Goal: Task Accomplishment & Management: Complete application form

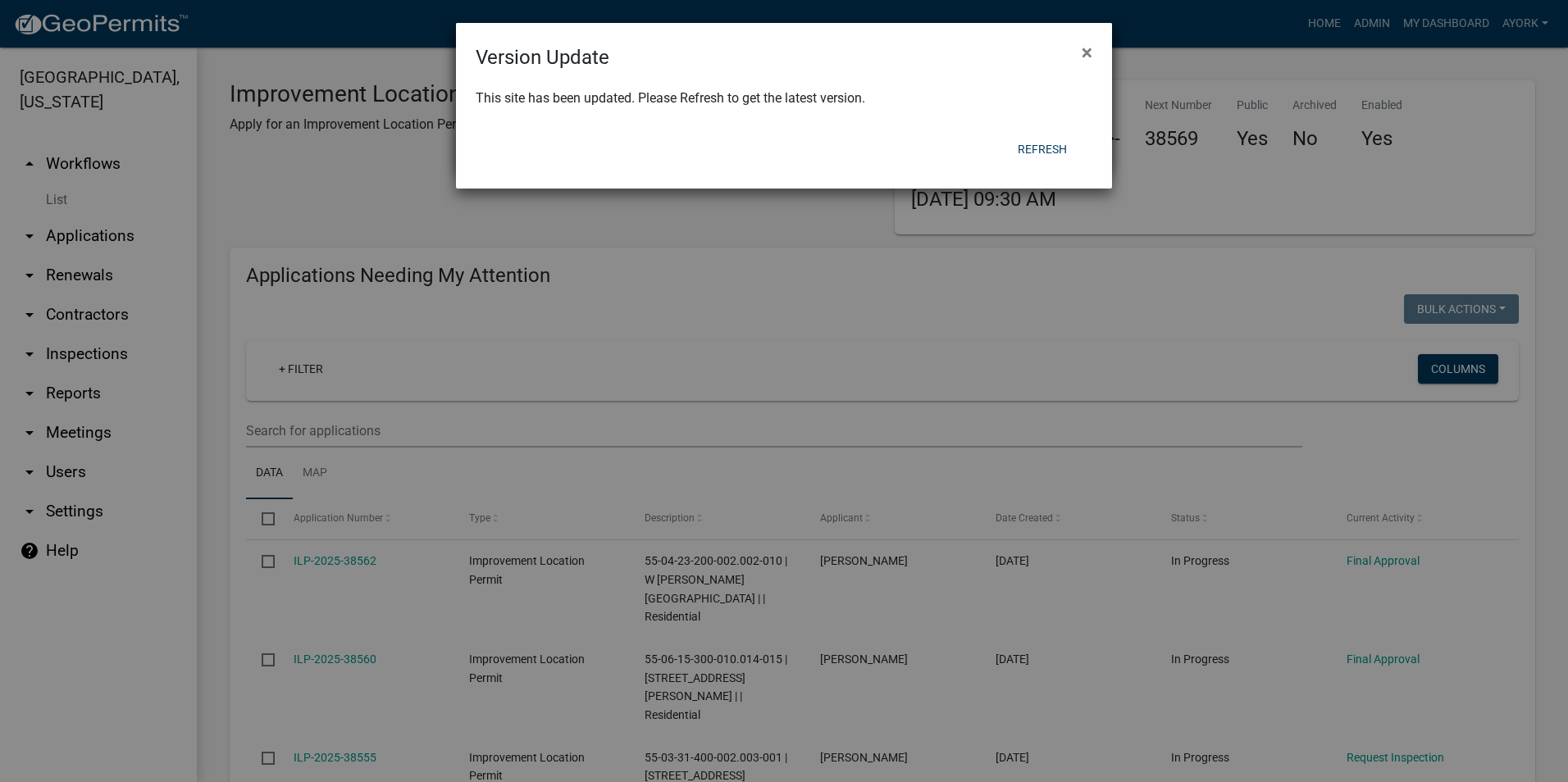
scroll to position [737, 0]
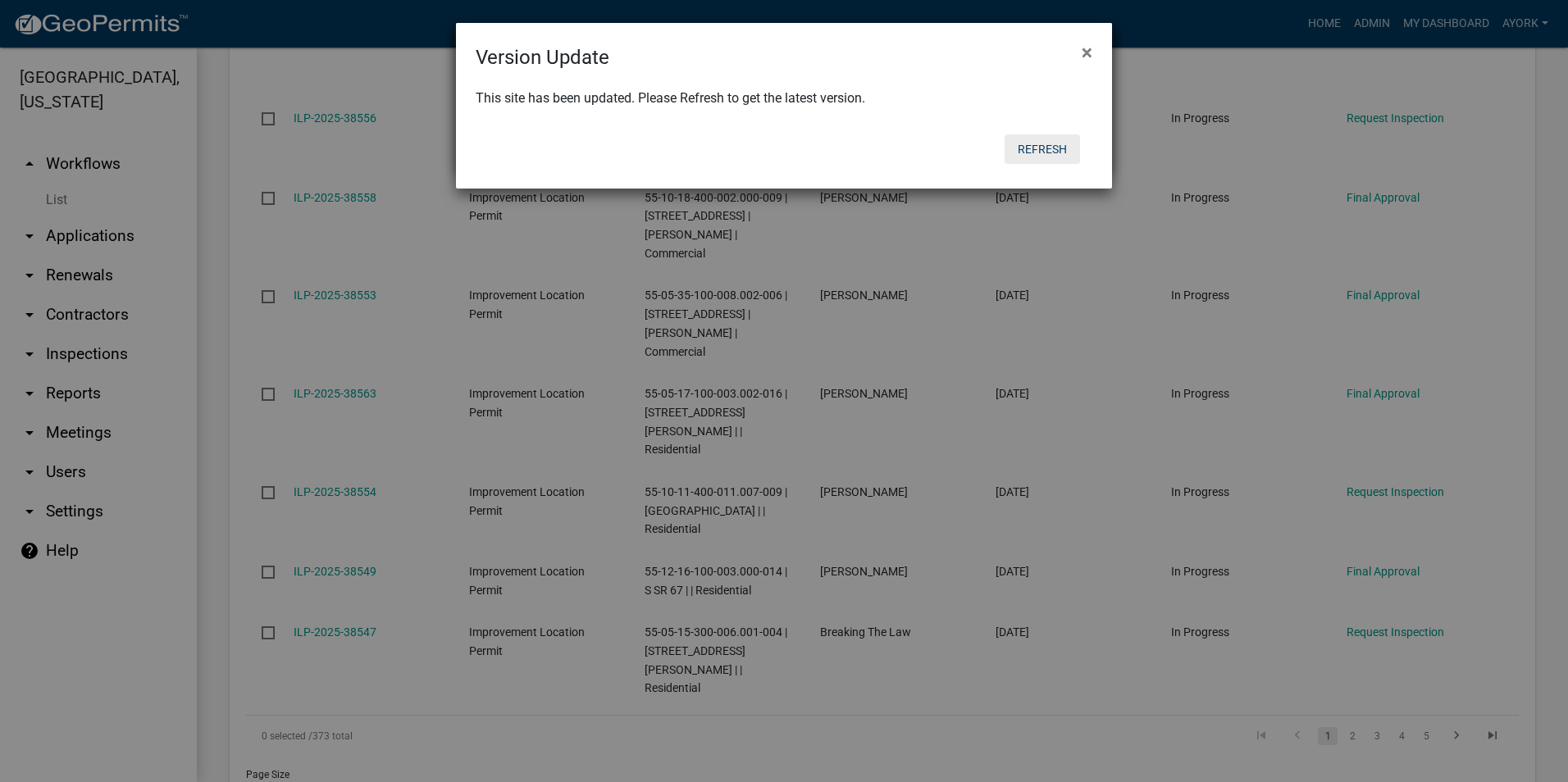
click at [1049, 140] on button "Refresh" at bounding box center [1043, 149] width 76 height 29
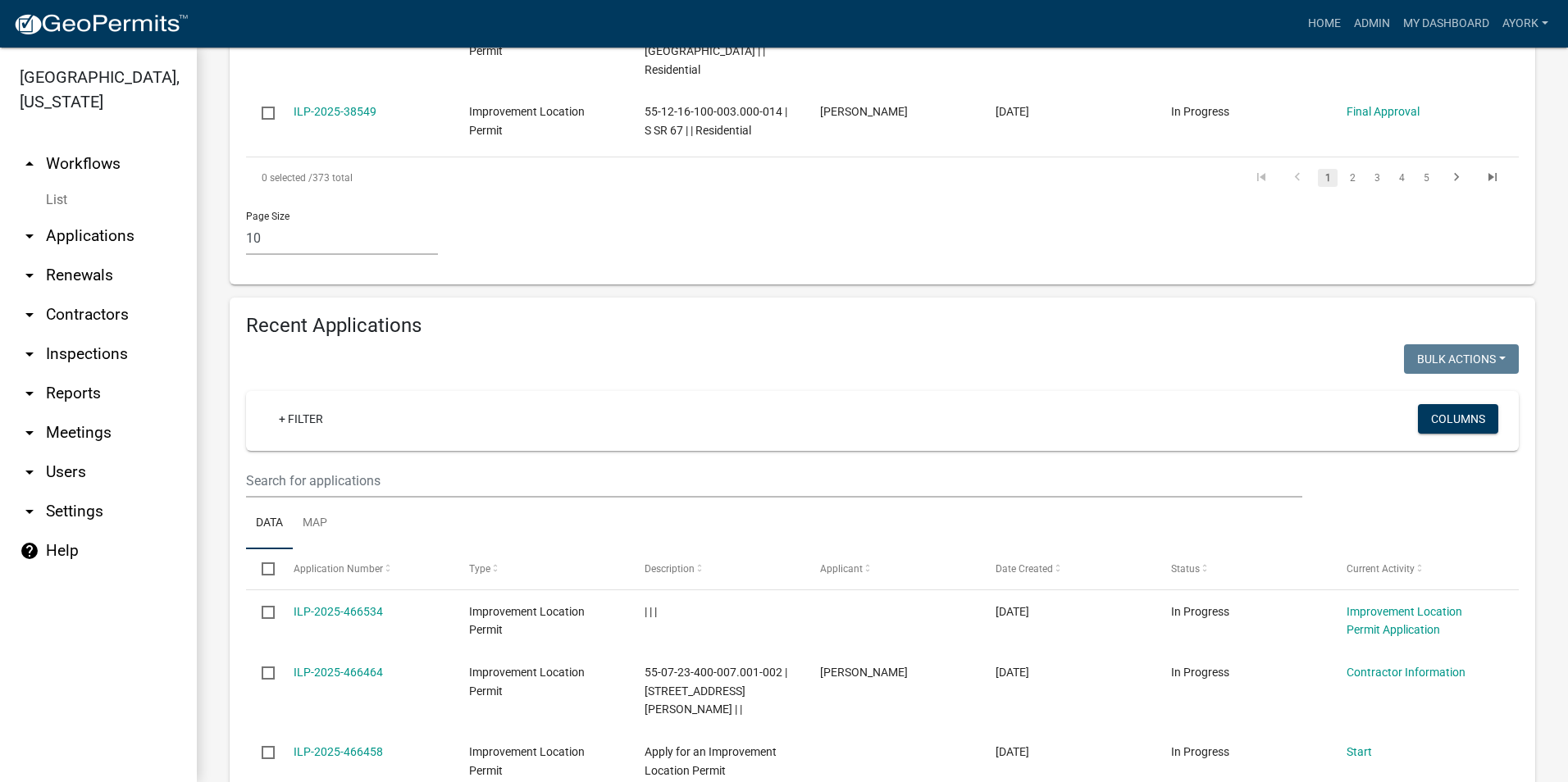
scroll to position [1312, 0]
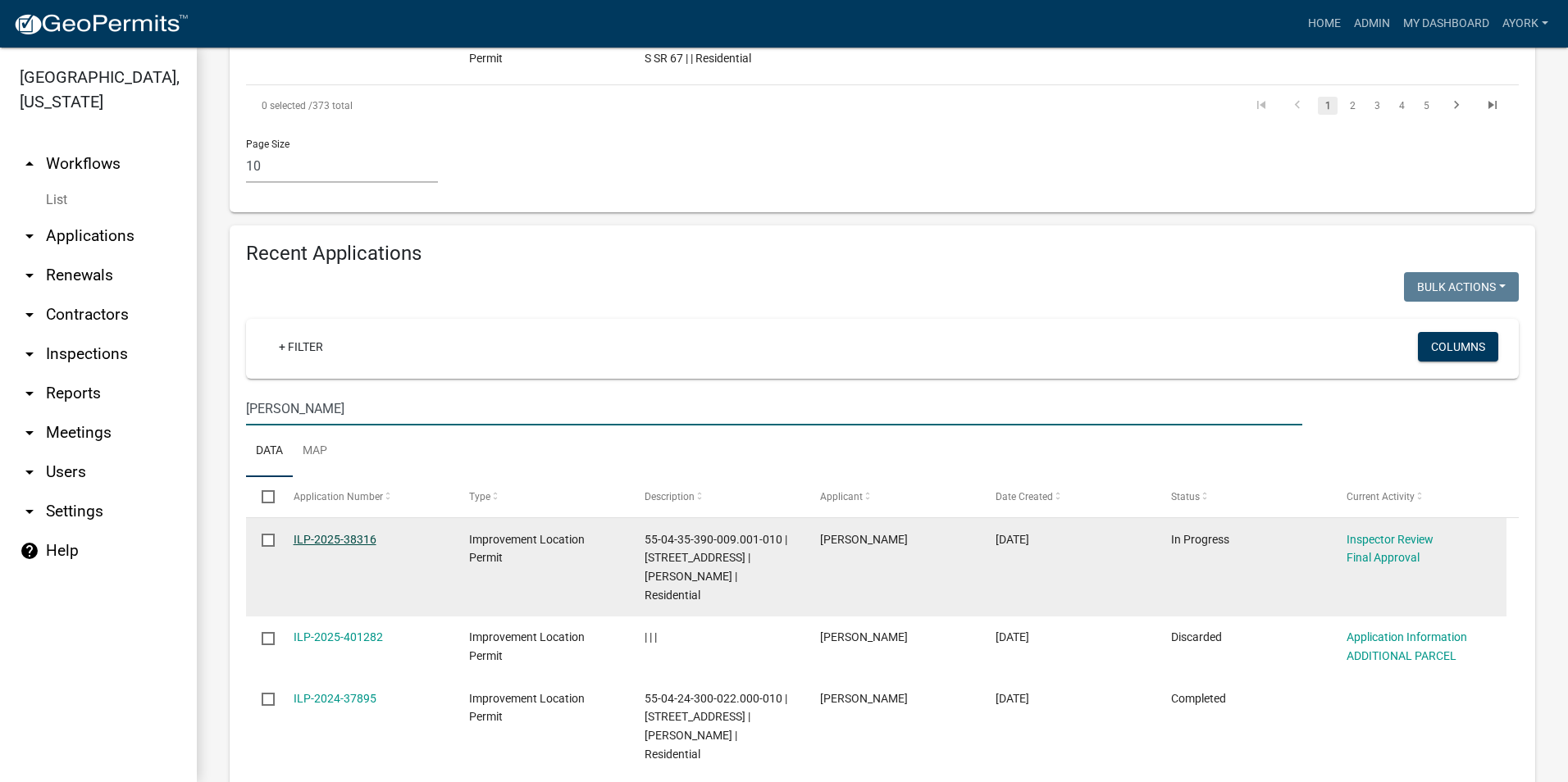
type input "[PERSON_NAME]"
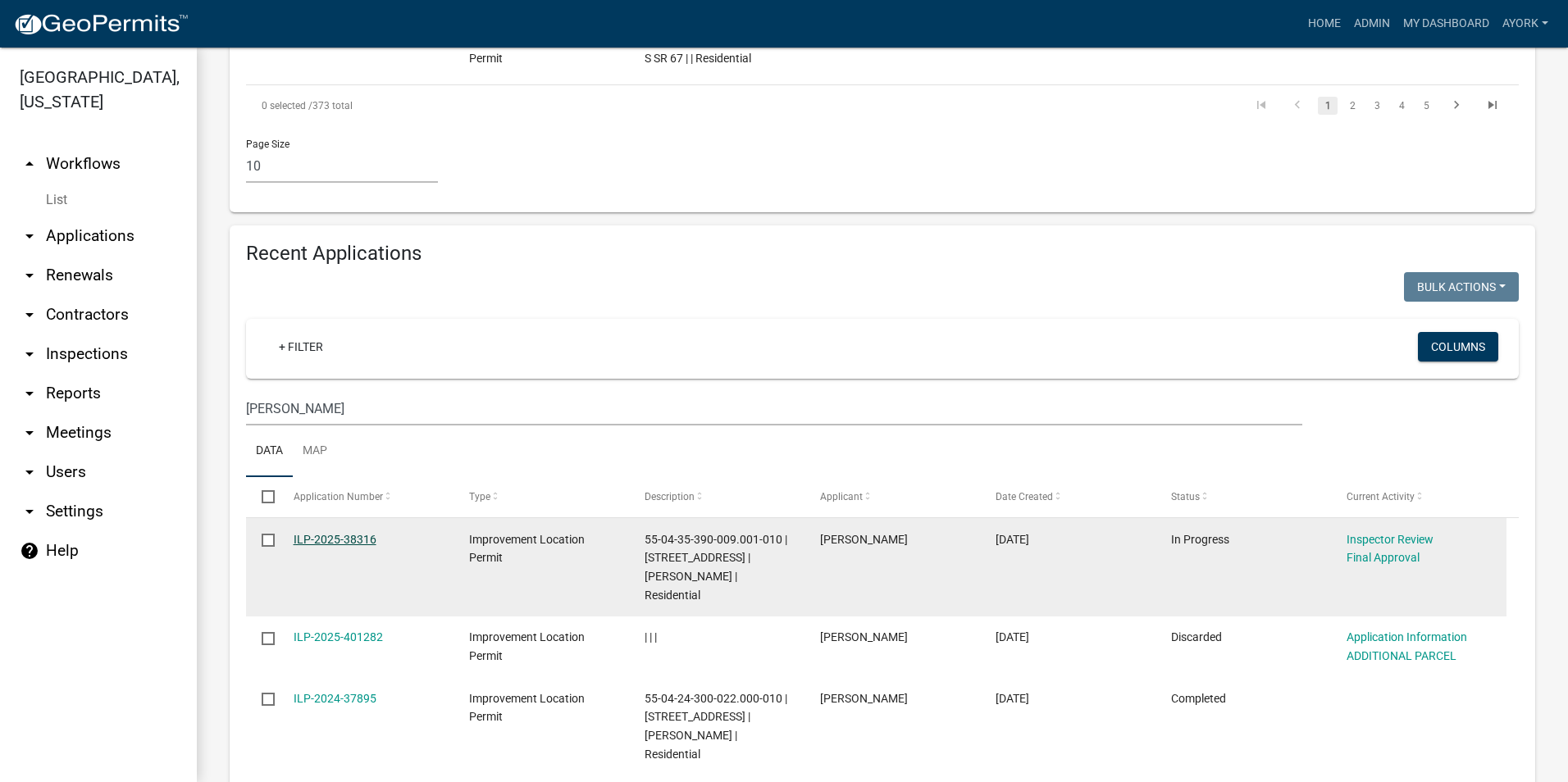
click at [357, 533] on link "ILP-2025-38316" at bounding box center [335, 539] width 82 height 13
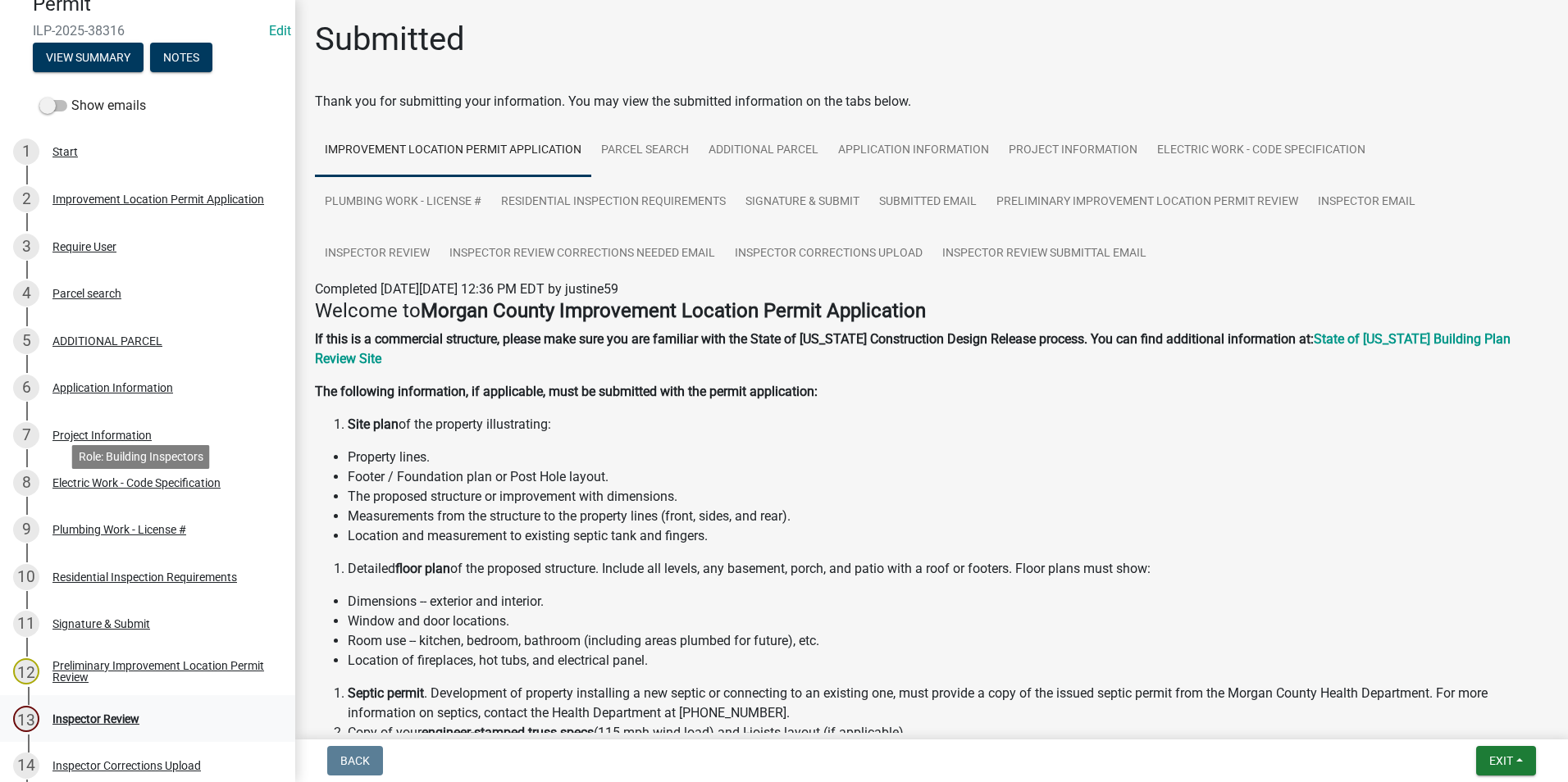
scroll to position [406, 0]
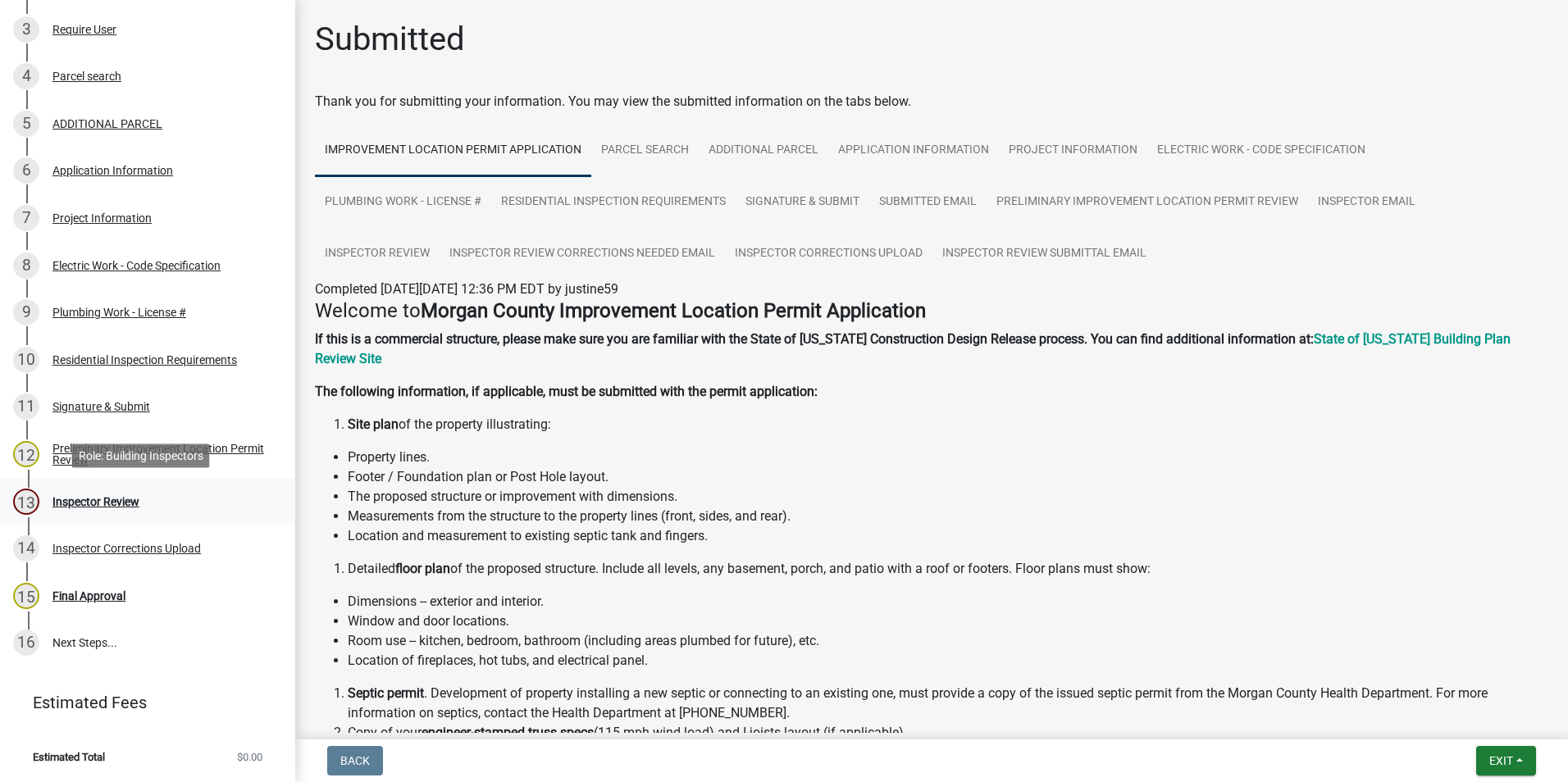
click at [110, 496] on div "Inspector Review" at bounding box center [96, 501] width 87 height 11
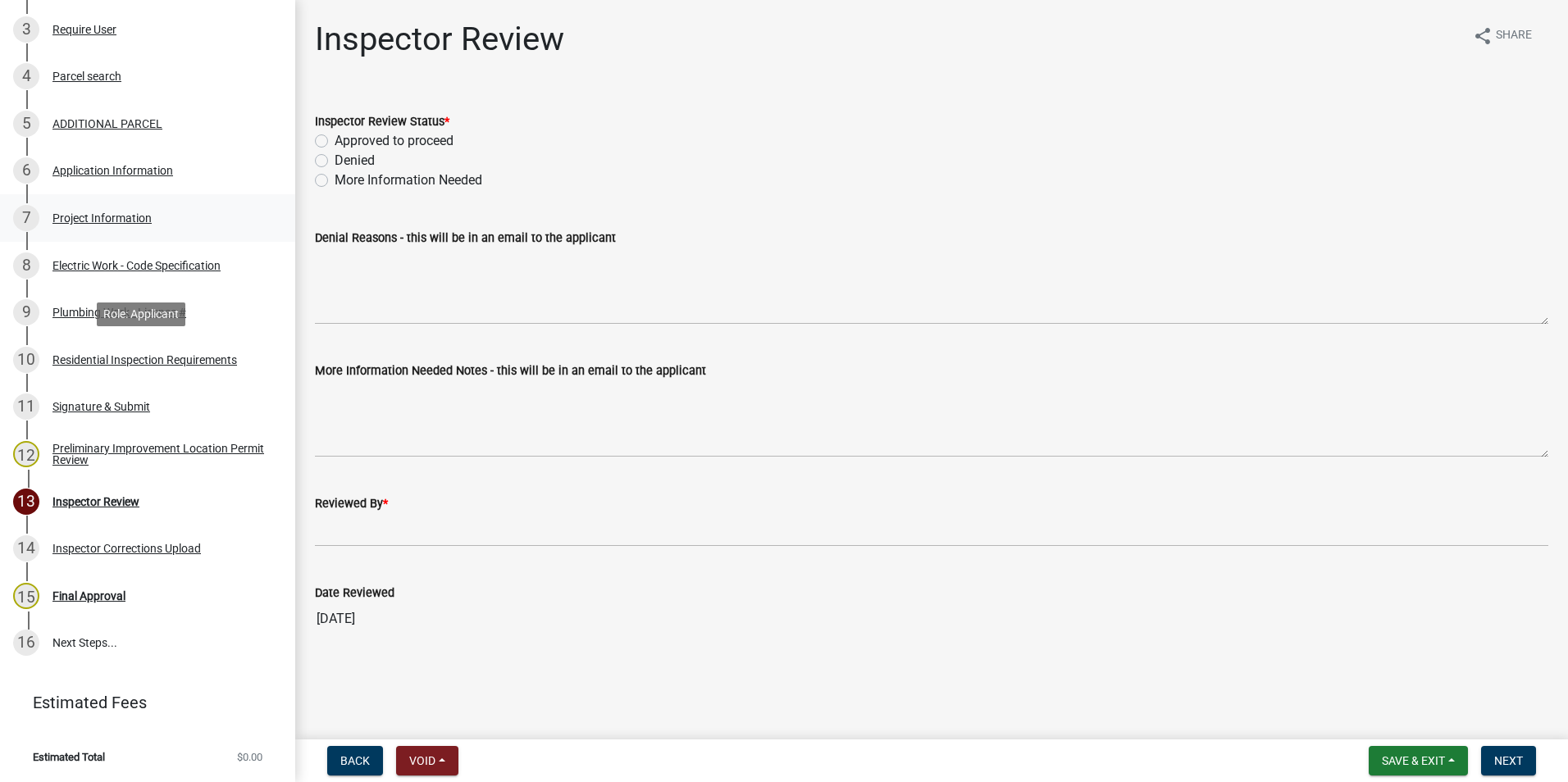
scroll to position [324, 0]
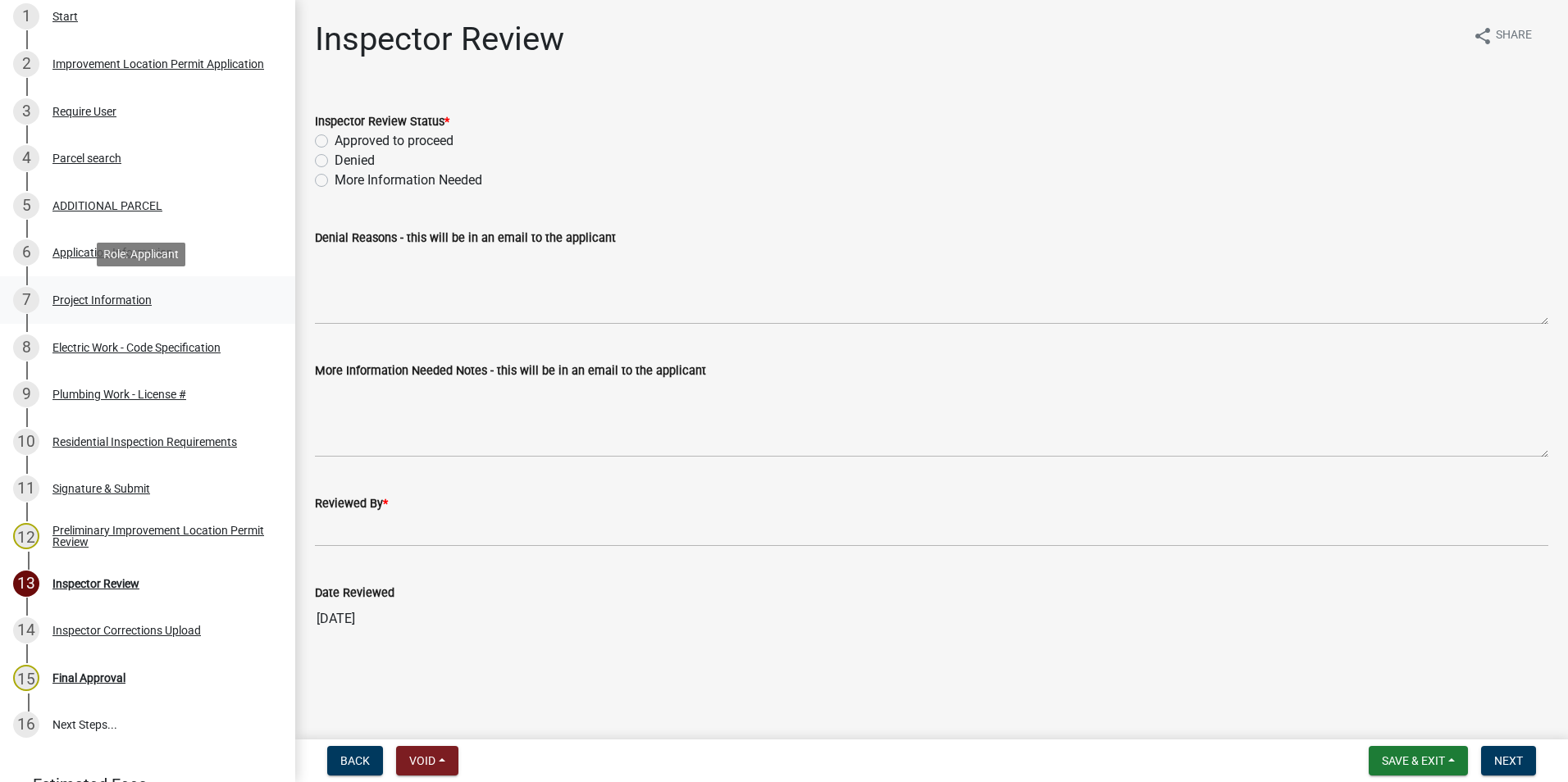
click at [108, 285] on link "7 Project Information" at bounding box center [147, 300] width 295 height 47
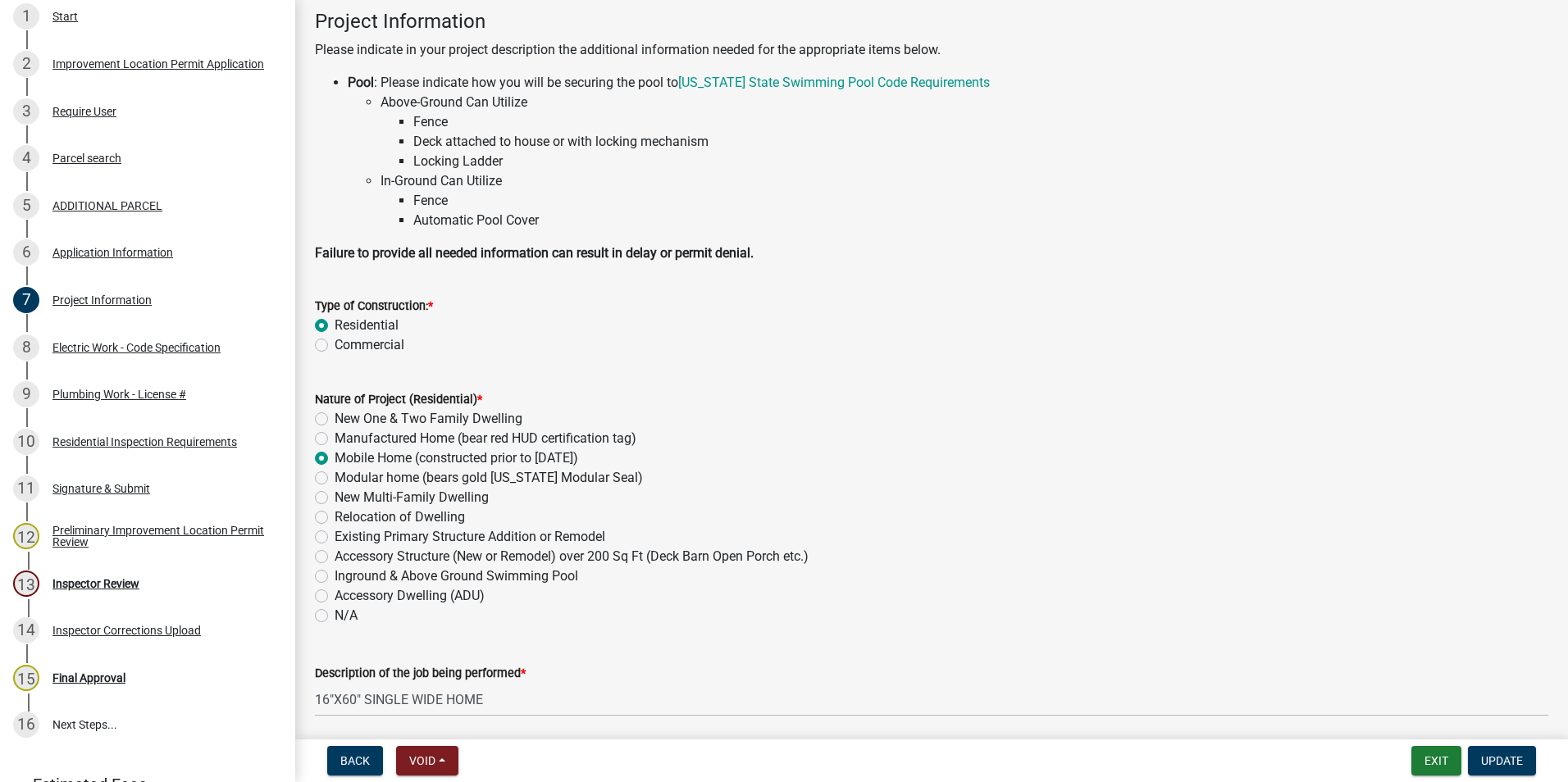
scroll to position [164, 0]
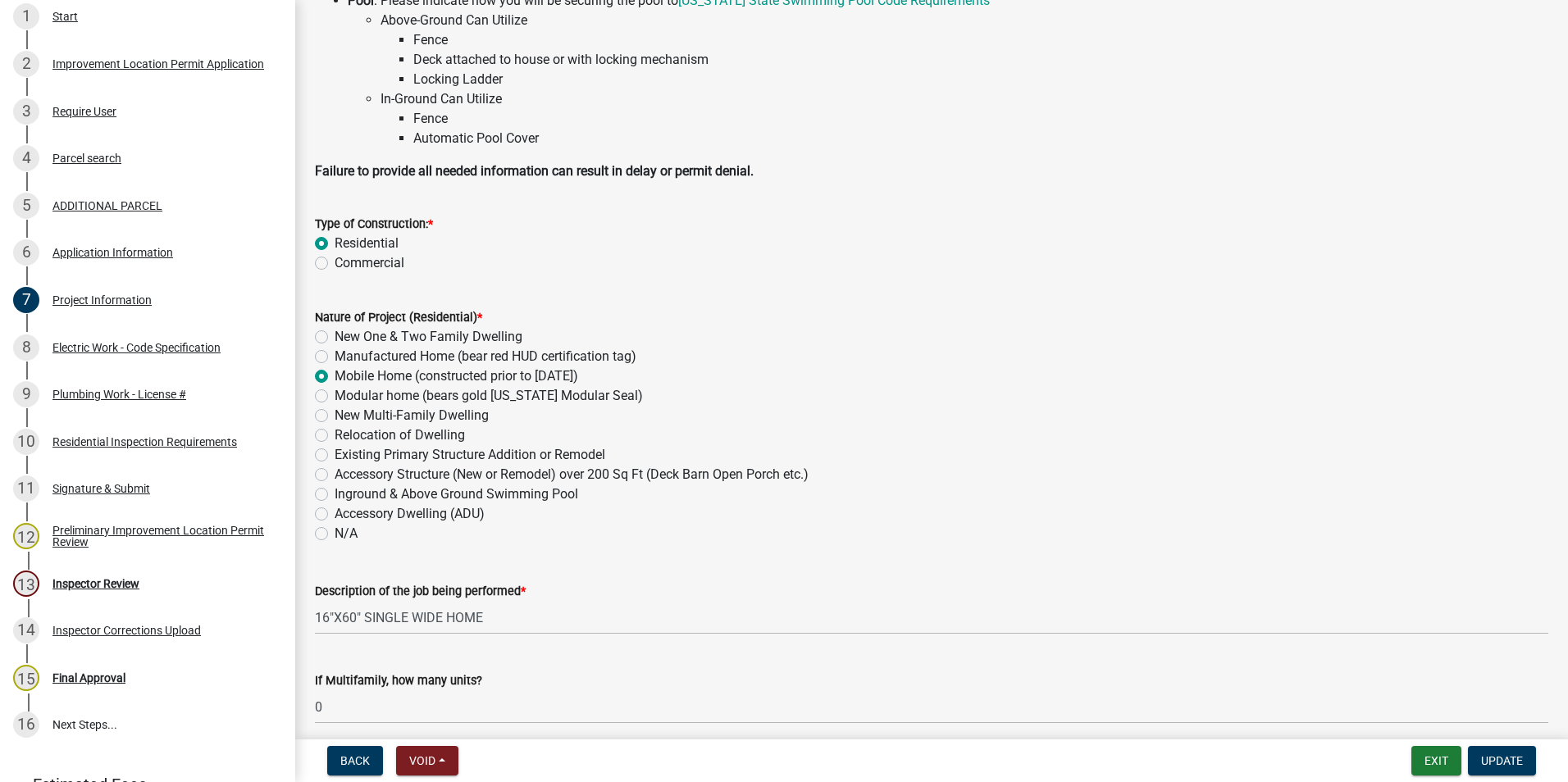
click at [335, 355] on label "Manufactured Home (bear red HUD certification tag)" at bounding box center [485, 356] width 301 height 20
click at [335, 355] on input "Manufactured Home (bear red HUD certification tag)" at bounding box center [339, 352] width 10 height 10
radio input "true"
click at [335, 393] on label "Modular home (bears gold [US_STATE] Modular Seal)" at bounding box center [488, 395] width 308 height 20
click at [335, 393] on input "Modular home (bears gold [US_STATE] Modular Seal)" at bounding box center [339, 391] width 10 height 10
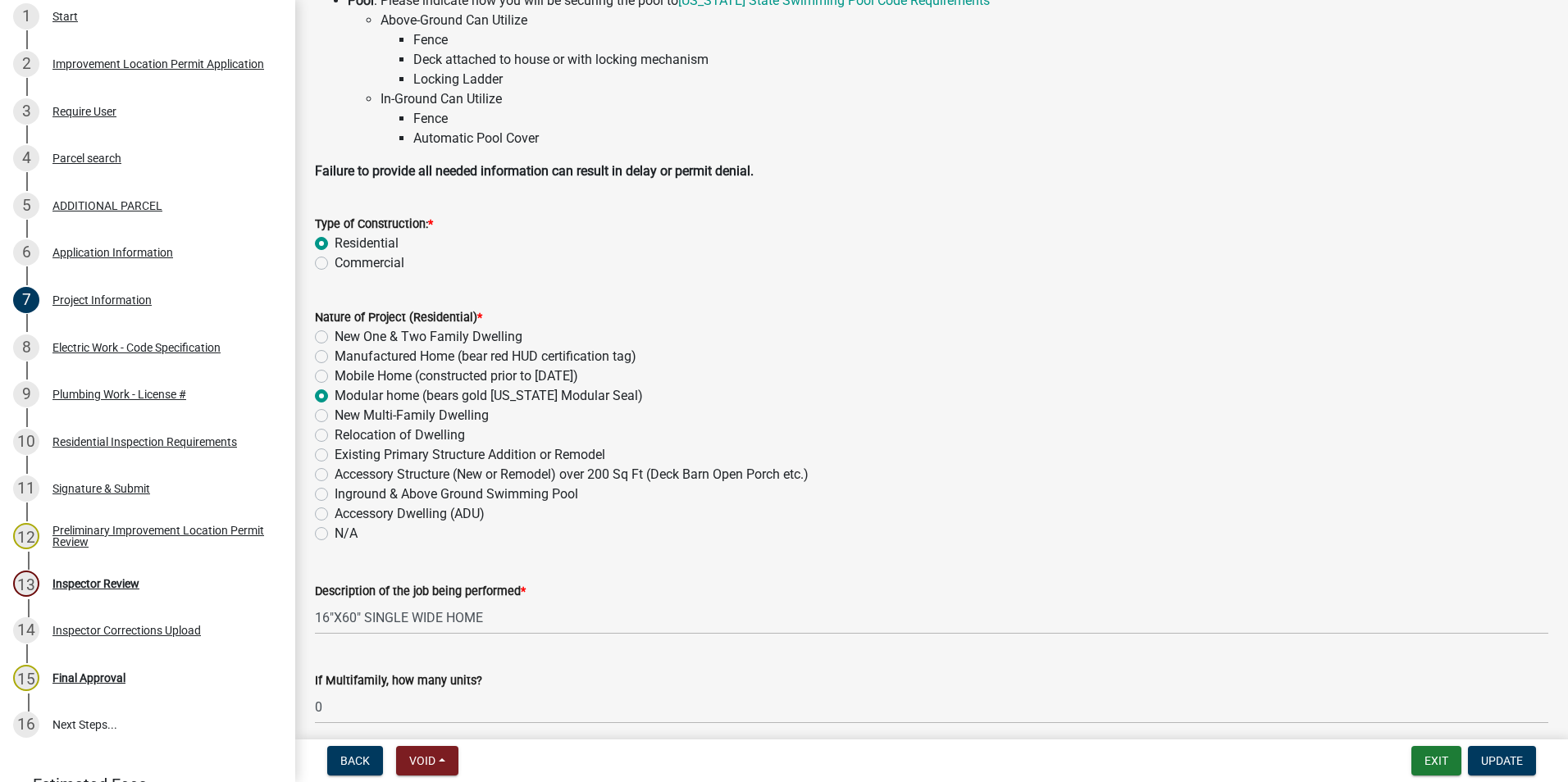
radio input "true"
click at [335, 350] on label "Manufactured Home (bear red HUD certification tag)" at bounding box center [485, 356] width 301 height 20
click at [335, 350] on input "Manufactured Home (bear red HUD certification tag)" at bounding box center [339, 352] width 10 height 10
radio input "true"
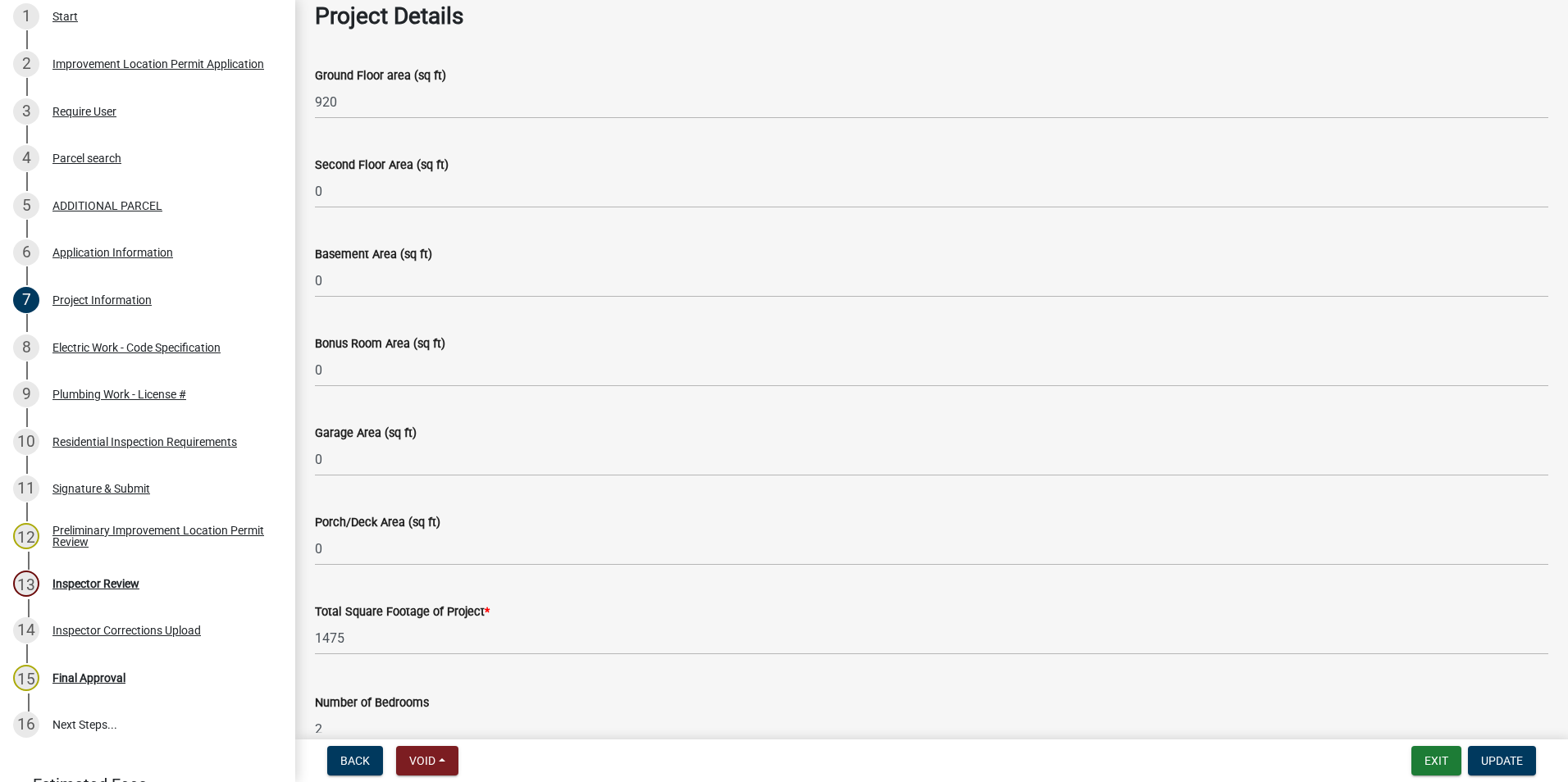
scroll to position [820, 0]
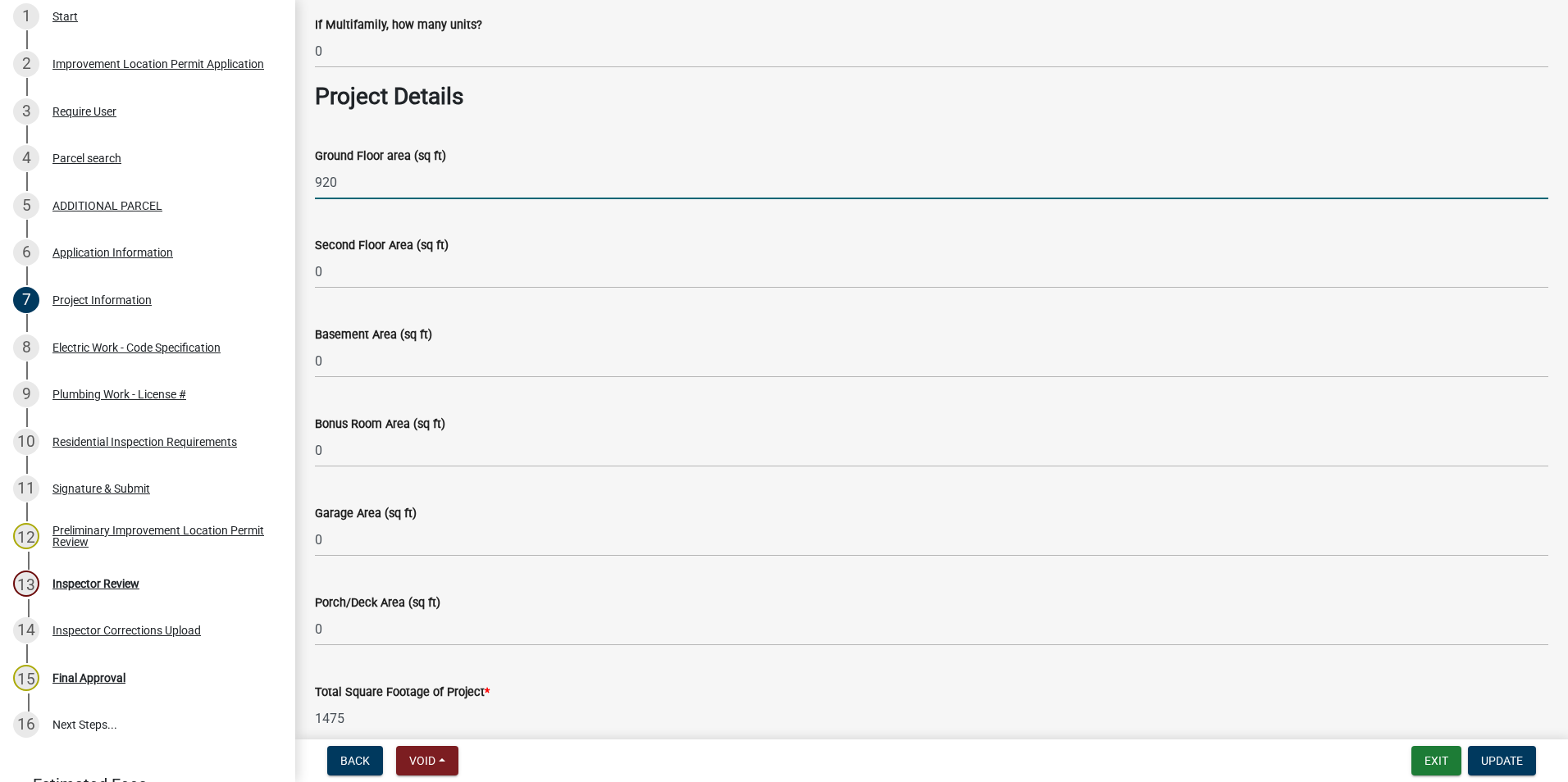
click at [337, 187] on input "920" at bounding box center [931, 182] width 1233 height 33
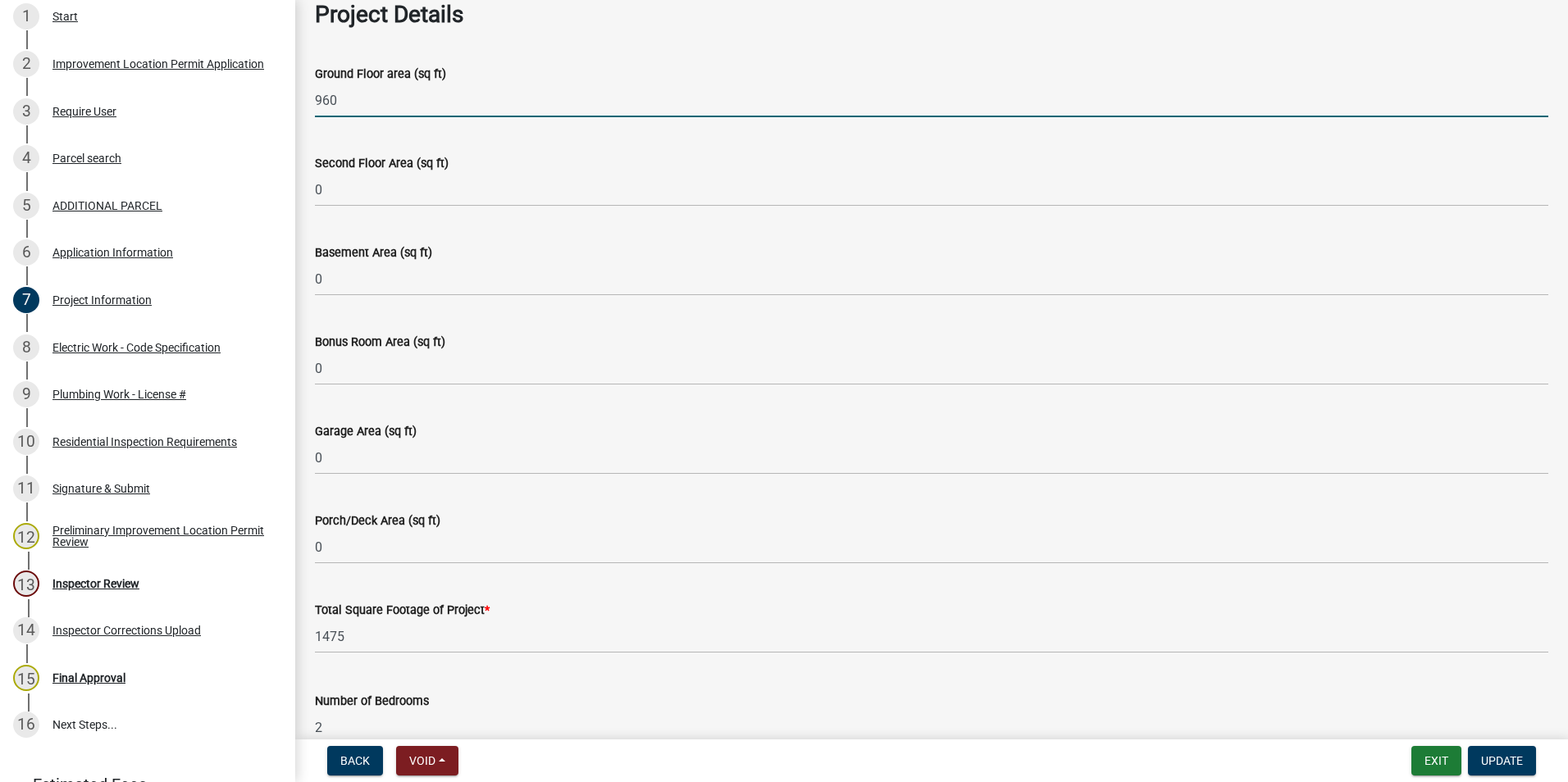
scroll to position [984, 0]
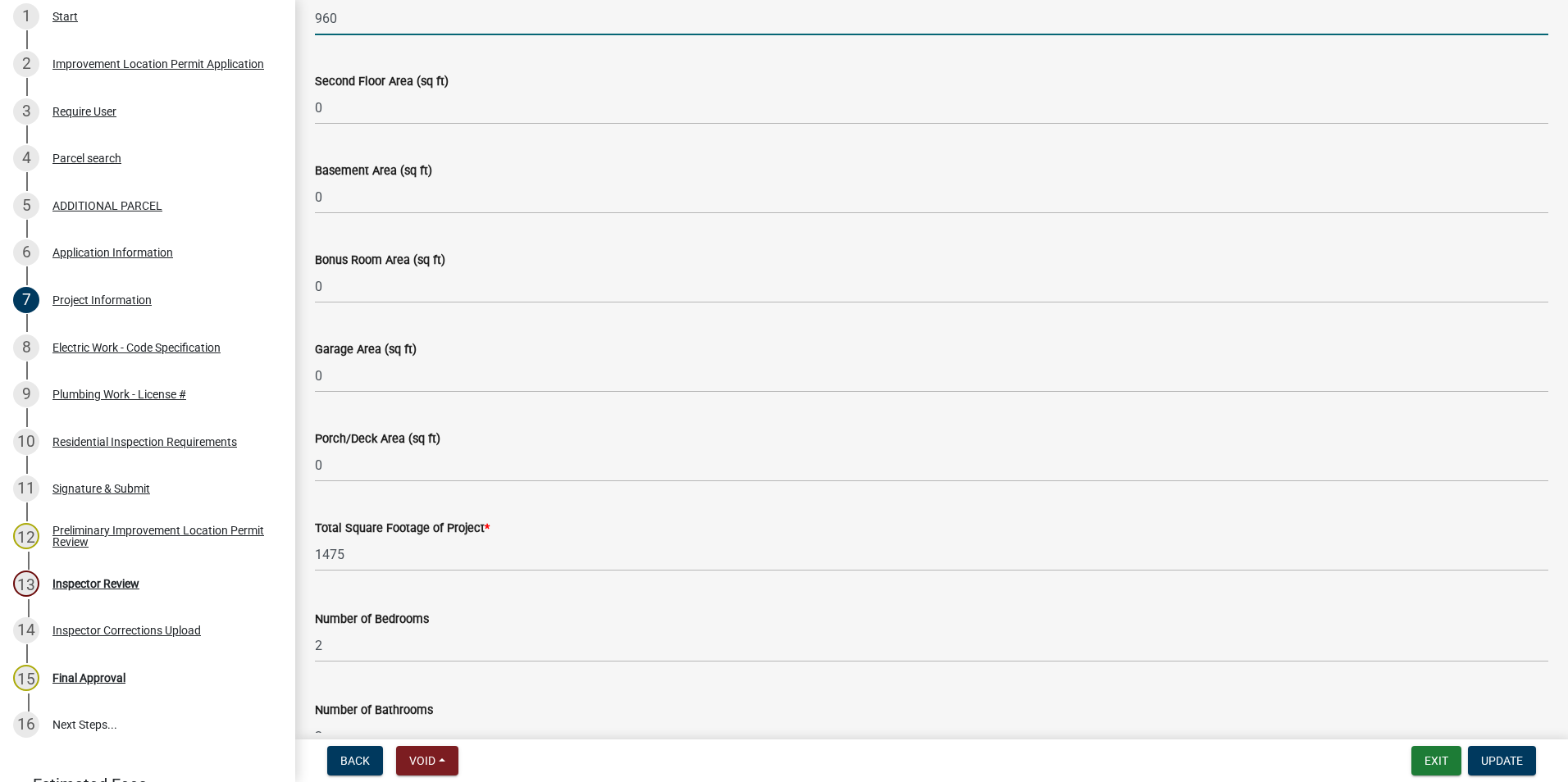
type input "960"
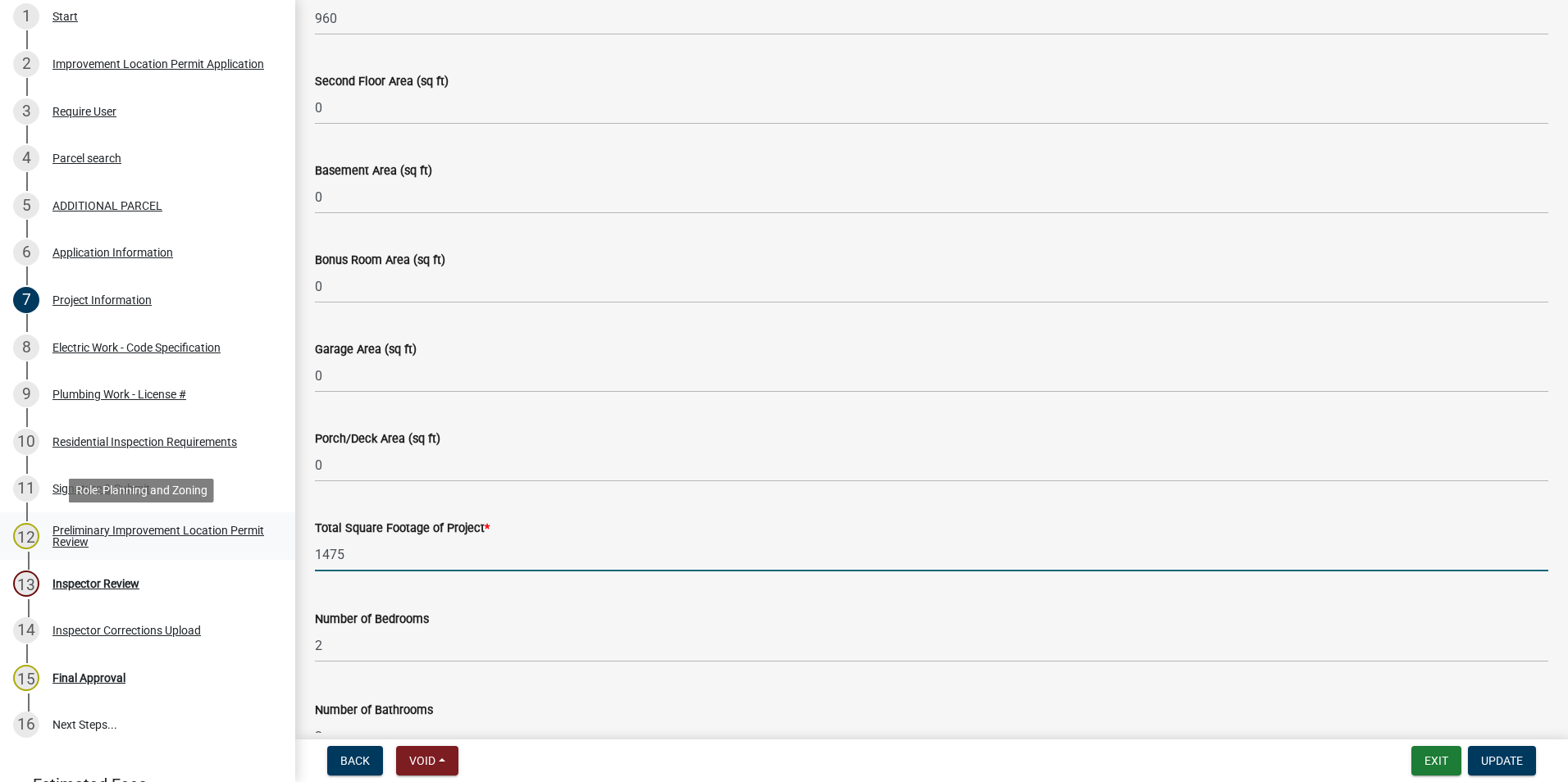
drag, startPoint x: 374, startPoint y: 547, endPoint x: 251, endPoint y: 549, distance: 123.0
click at [251, 549] on div "Improvement Location Permit ILP-2025-38316 Edit View Summary Notes Show emails …" at bounding box center [784, 391] width 1568 height 782
type input "960"
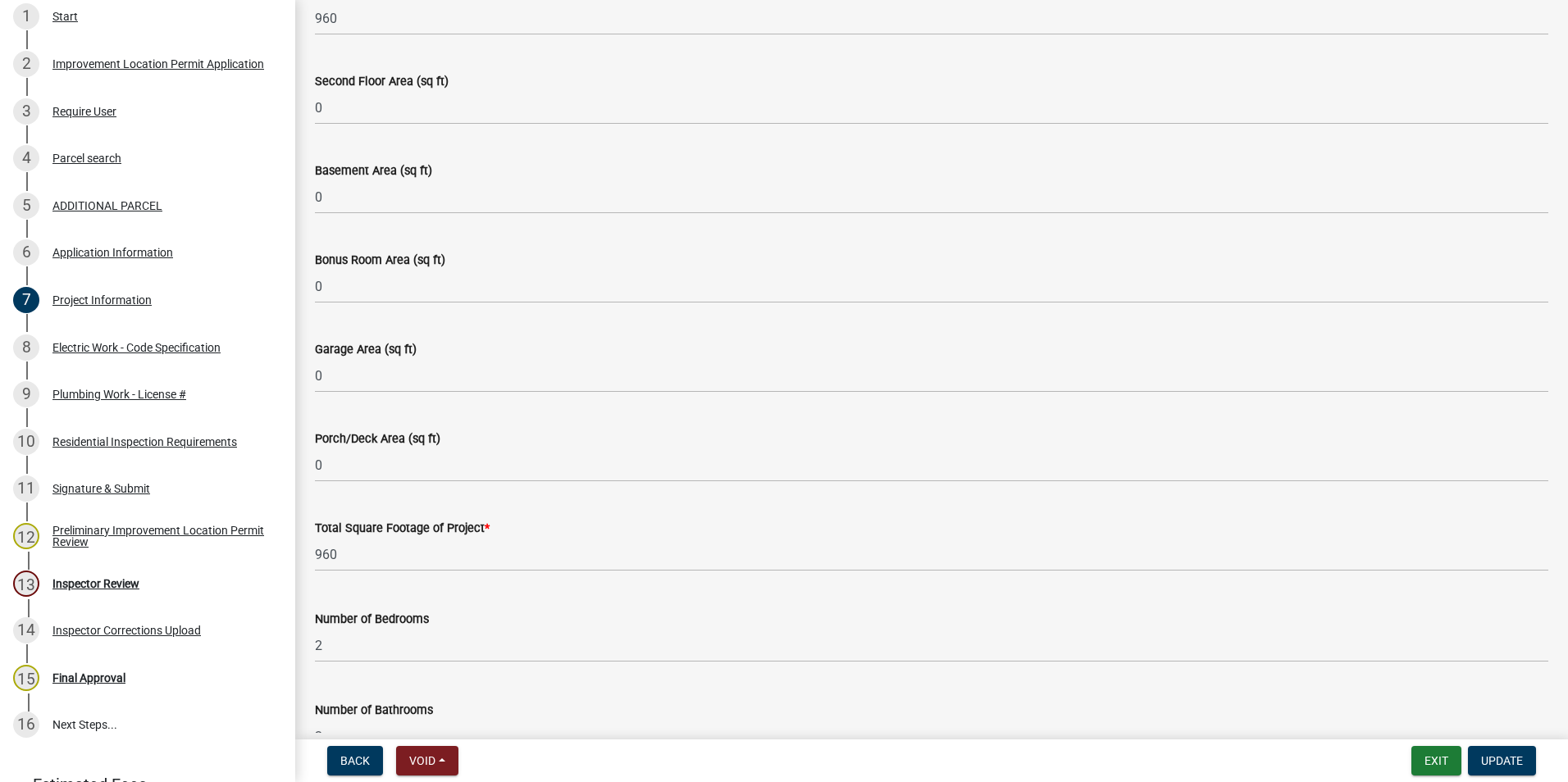
click at [501, 415] on div "Porch/Deck Area (sq ft) 0" at bounding box center [931, 444] width 1233 height 76
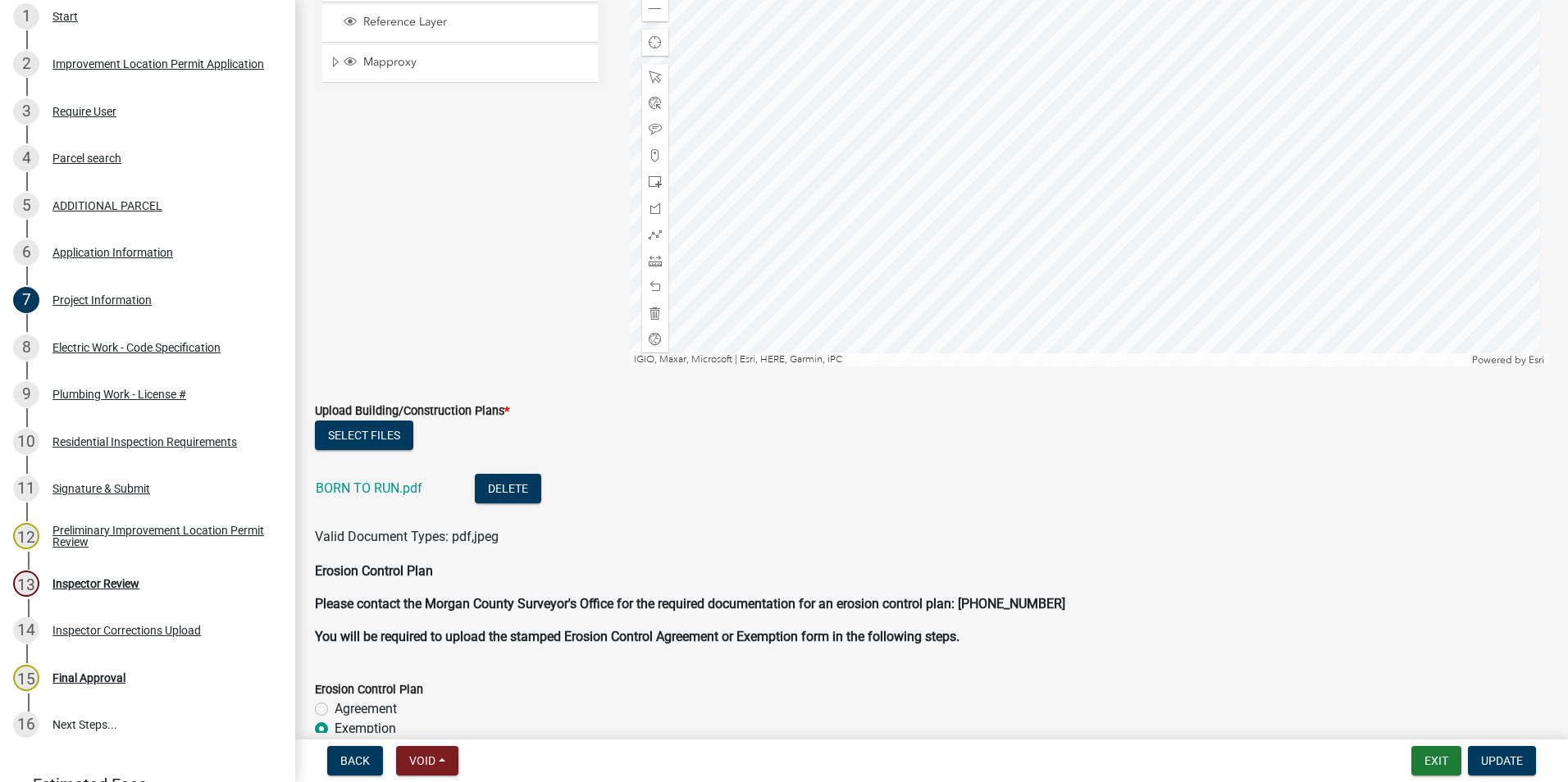
scroll to position [3033, 0]
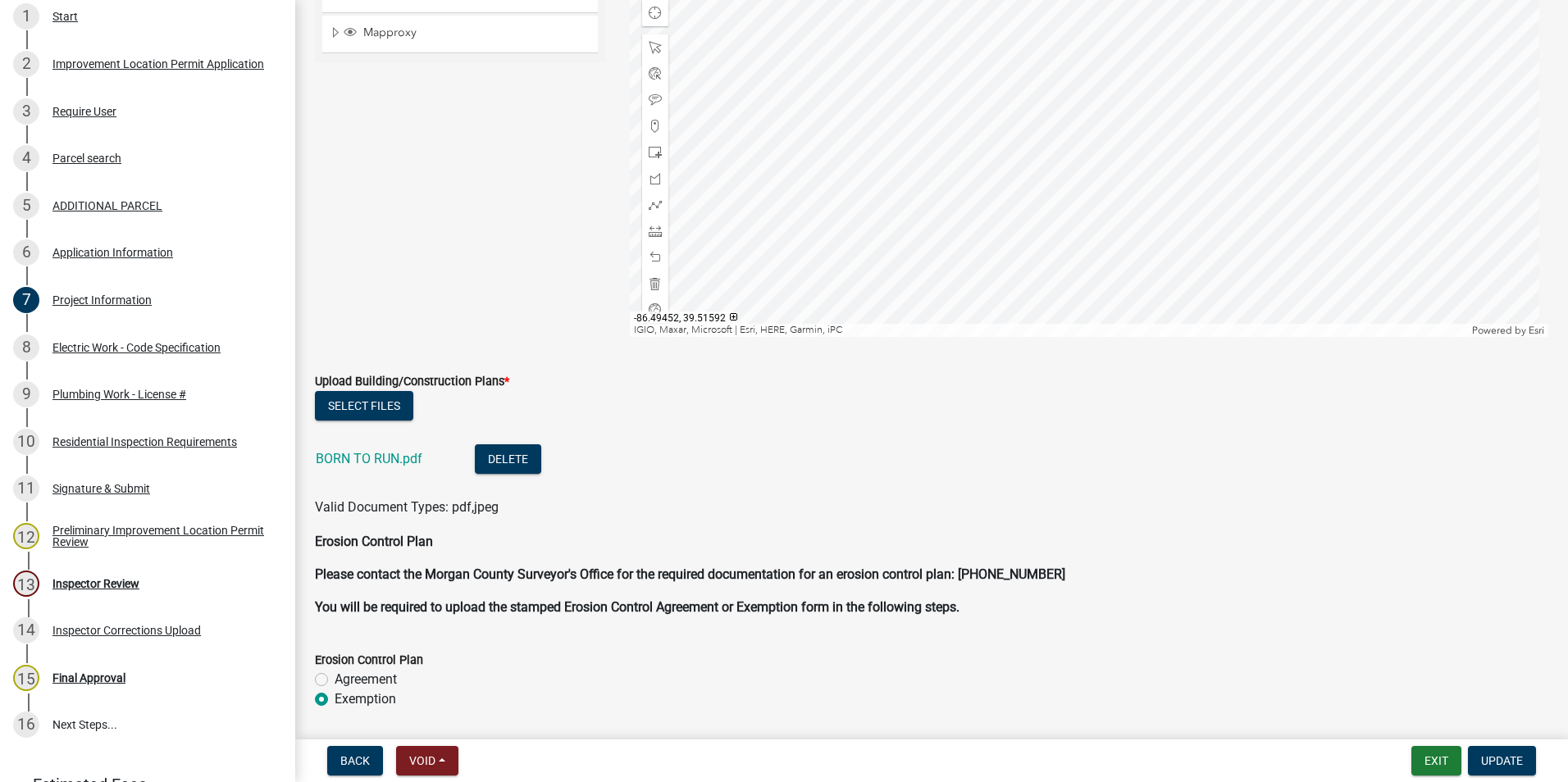
click at [370, 442] on li "BORN TO RUN.pdf Delete" at bounding box center [931, 461] width 1233 height 60
click at [363, 462] on link "BORN TO RUN.pdf" at bounding box center [369, 459] width 106 height 15
click at [348, 403] on button "Select files" at bounding box center [364, 406] width 99 height 29
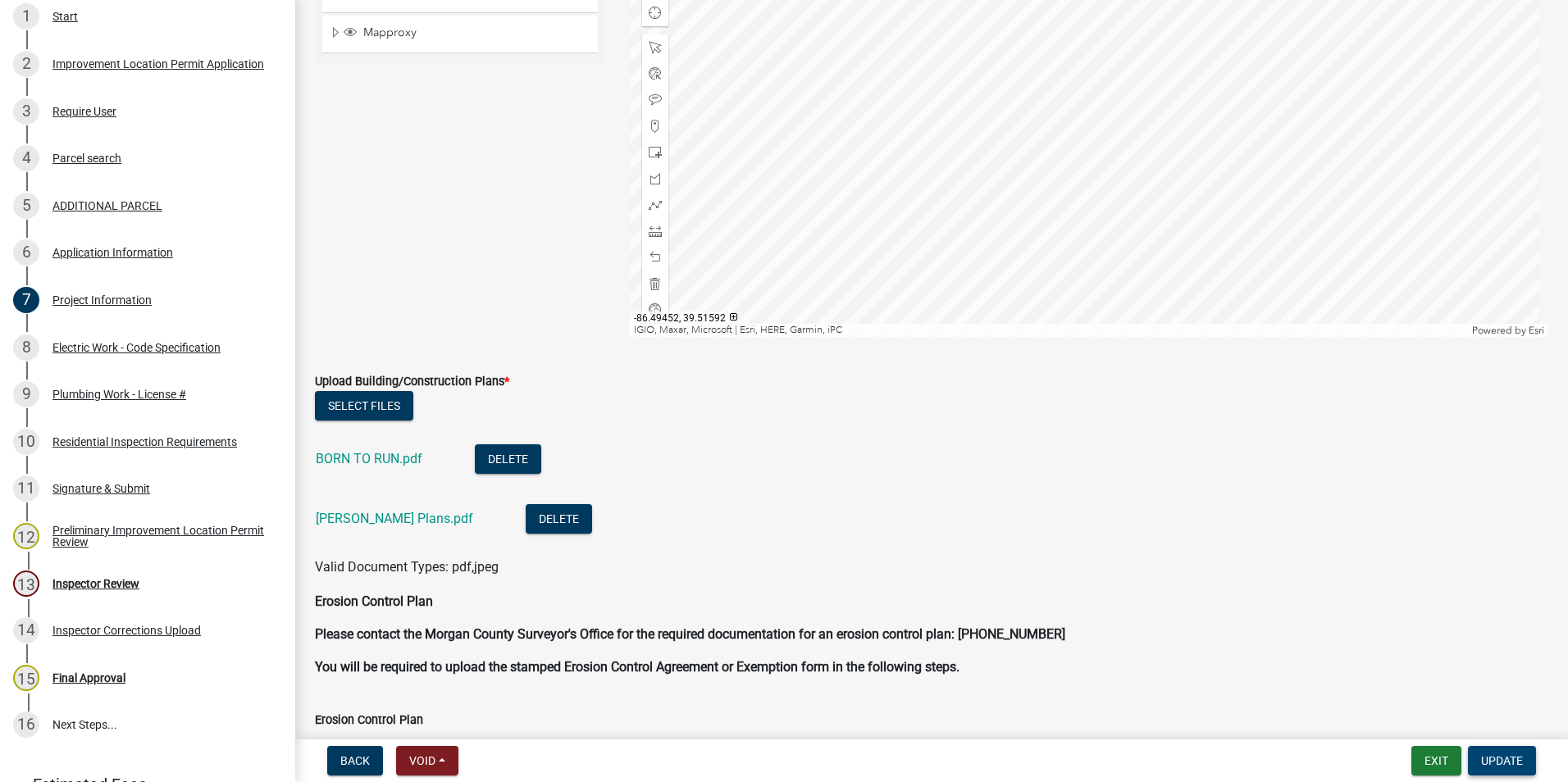
click at [1489, 763] on span "Update" at bounding box center [1502, 761] width 42 height 13
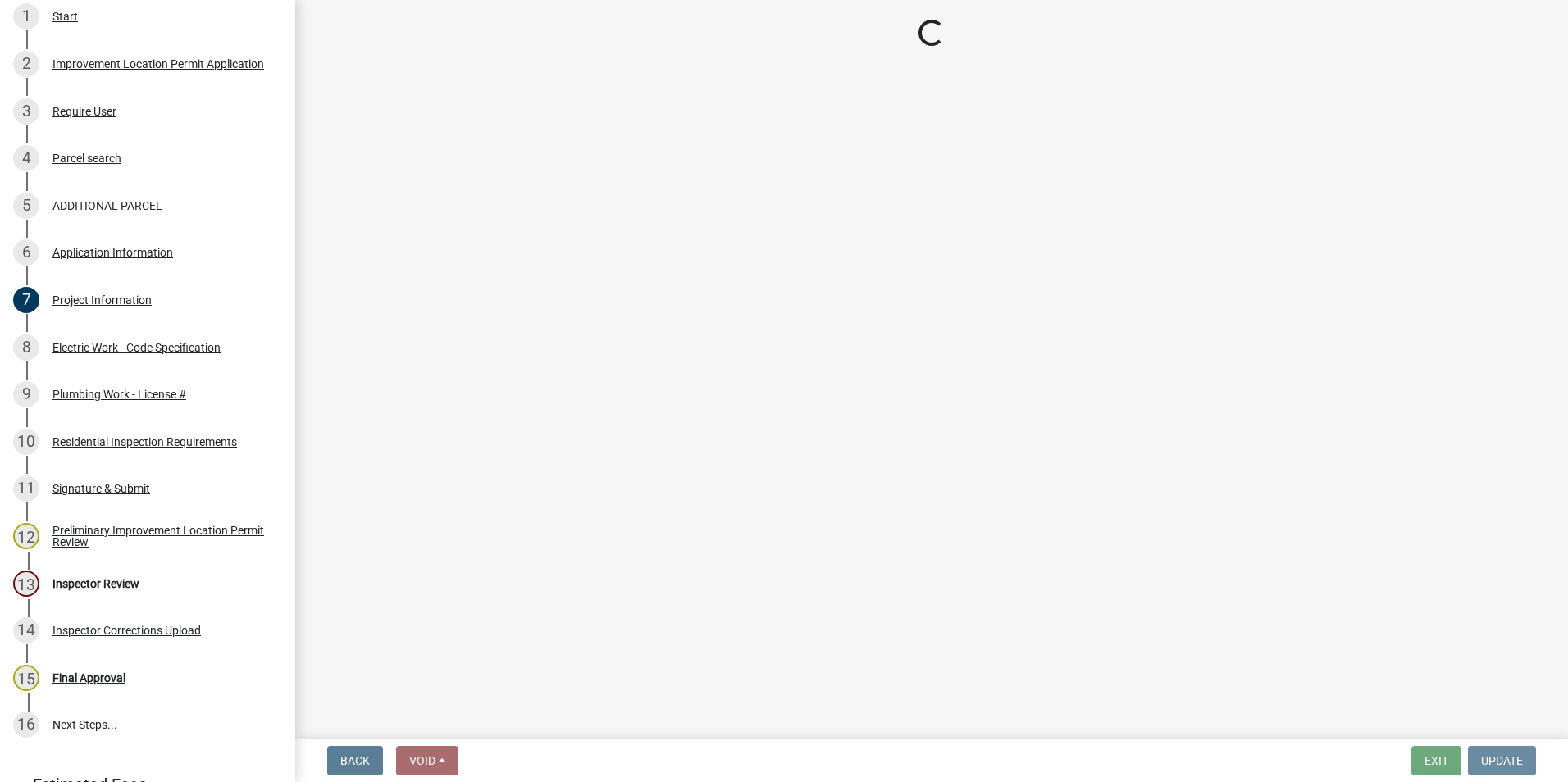
scroll to position [0, 0]
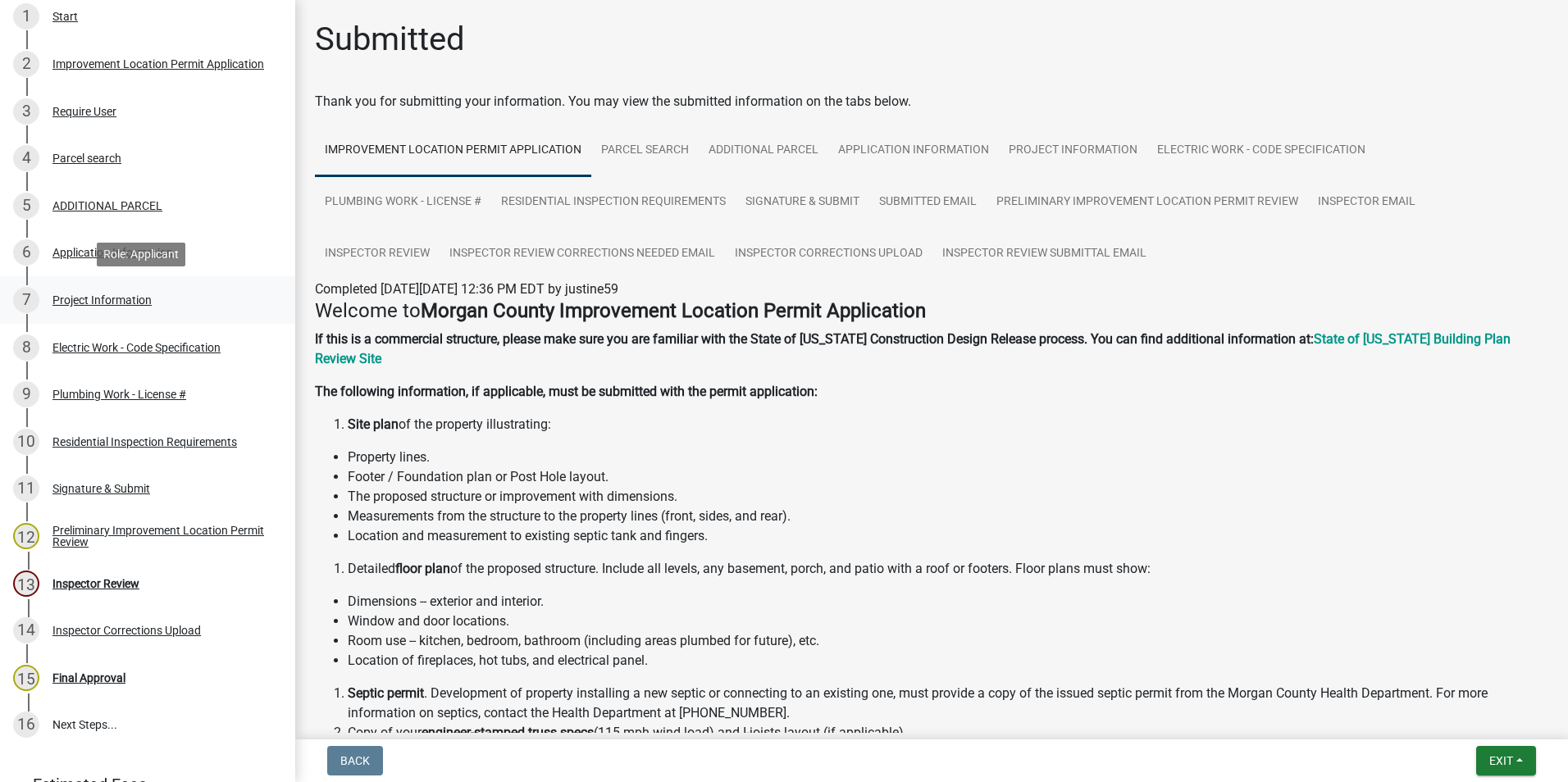
click at [130, 310] on div "7 Project Information" at bounding box center [141, 300] width 256 height 27
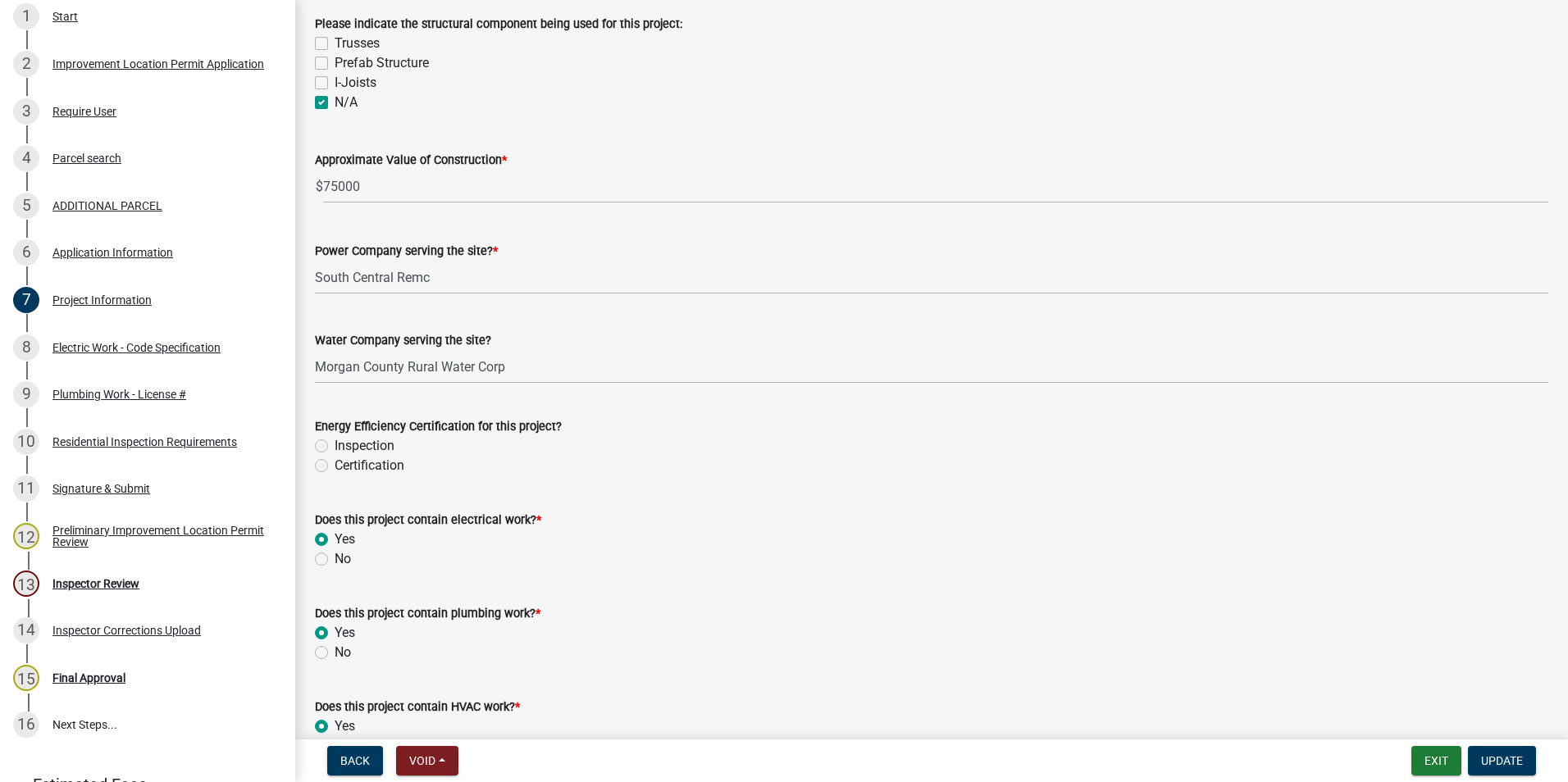
scroll to position [1968, 0]
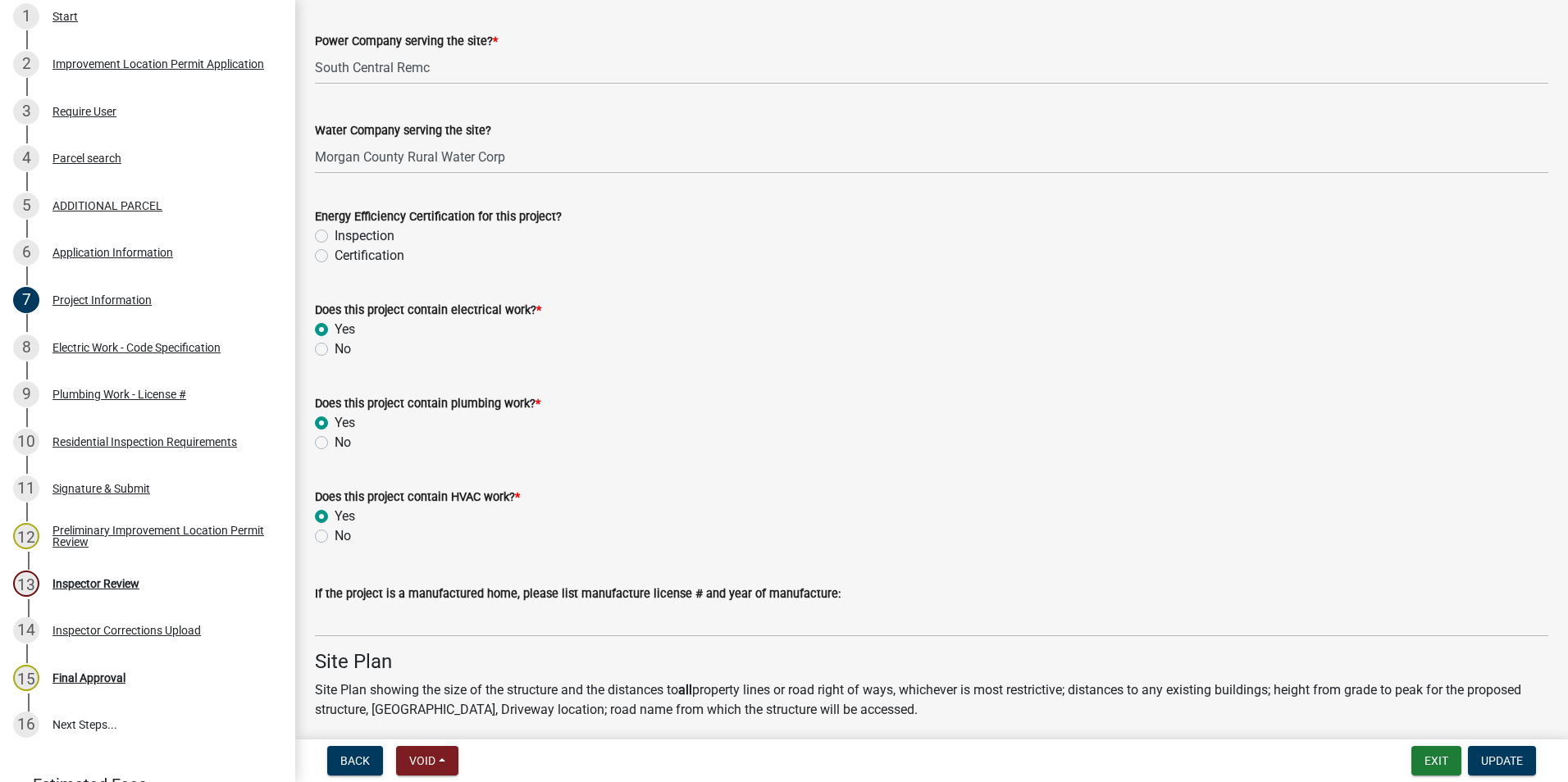
click at [335, 442] on label "No" at bounding box center [342, 443] width 16 height 20
click at [335, 442] on input "No" at bounding box center [339, 438] width 10 height 10
radio input "true"
click at [335, 422] on label "Yes" at bounding box center [345, 423] width 21 height 20
click at [335, 422] on input "Yes" at bounding box center [339, 418] width 10 height 10
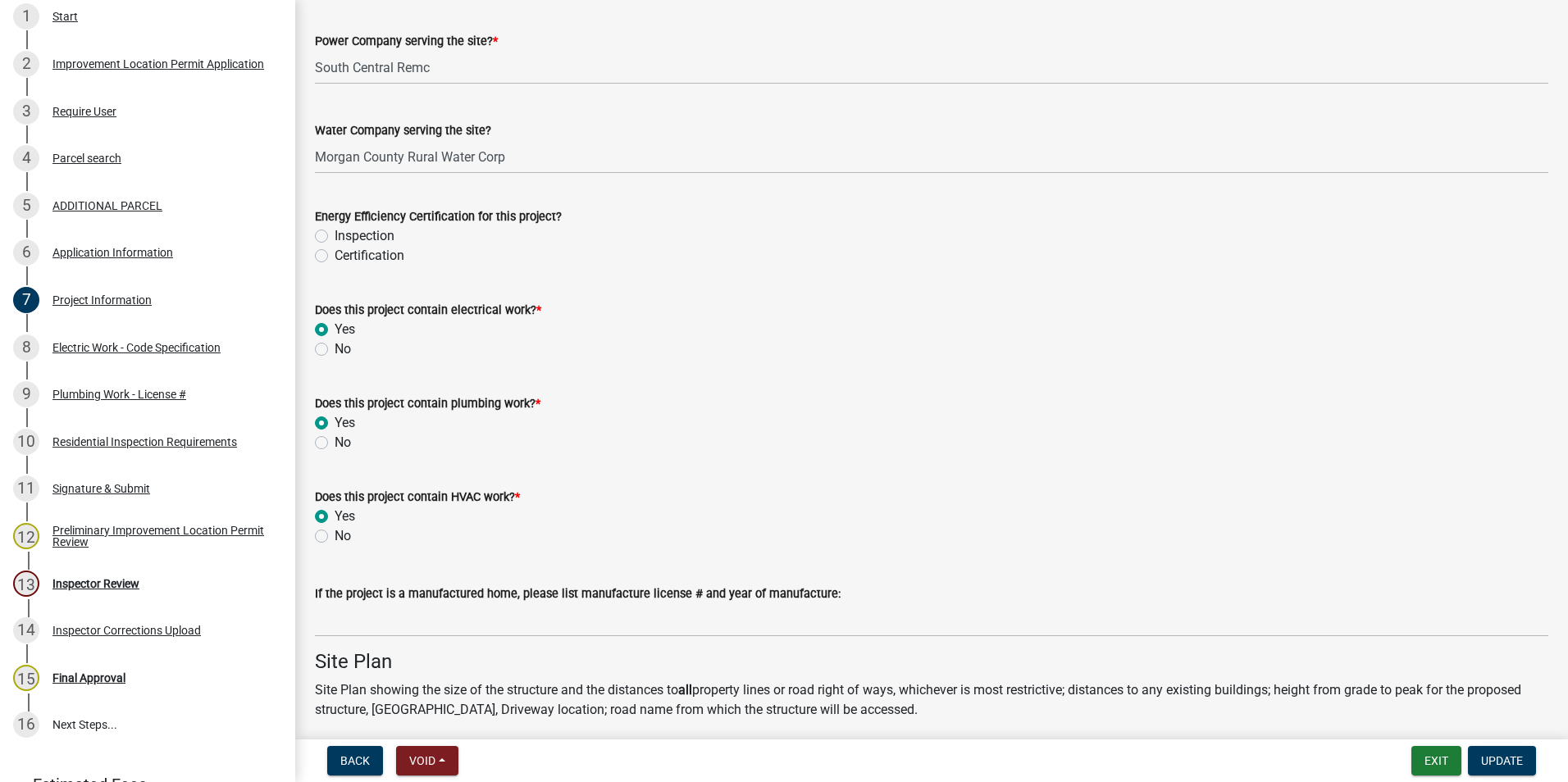
radio input "true"
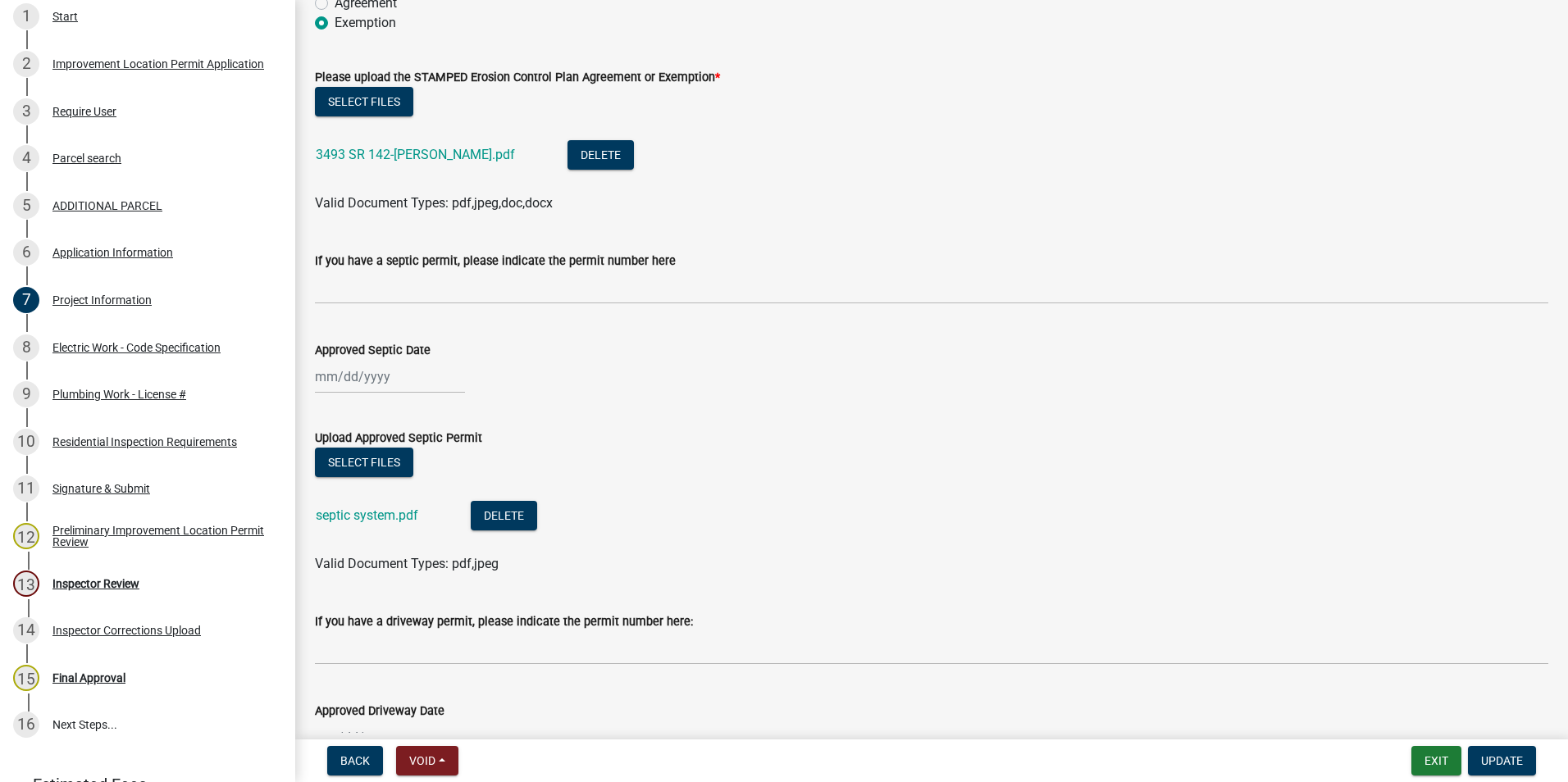
scroll to position [3853, 0]
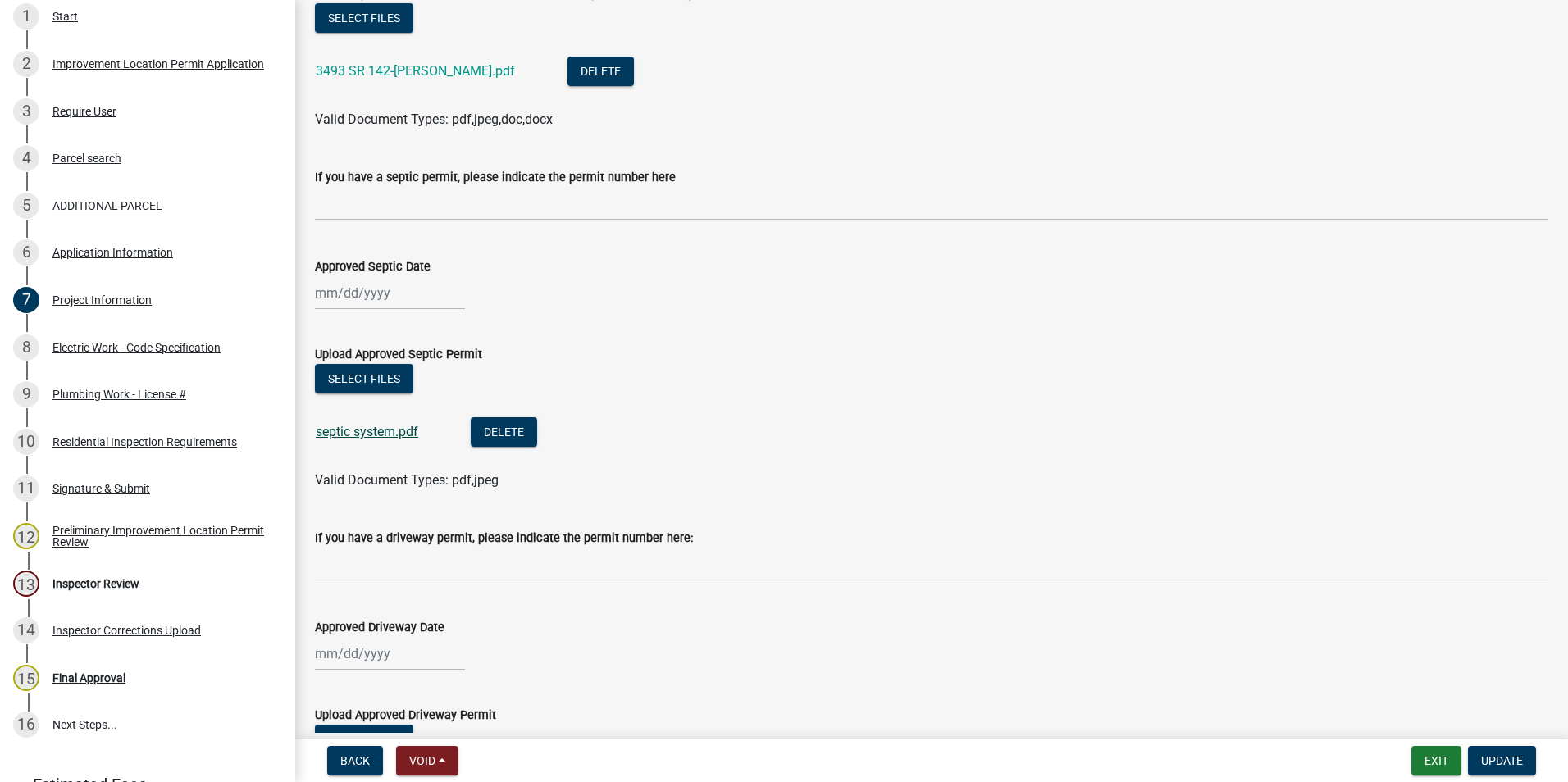
click at [383, 429] on link "septic system.pdf" at bounding box center [367, 431] width 102 height 15
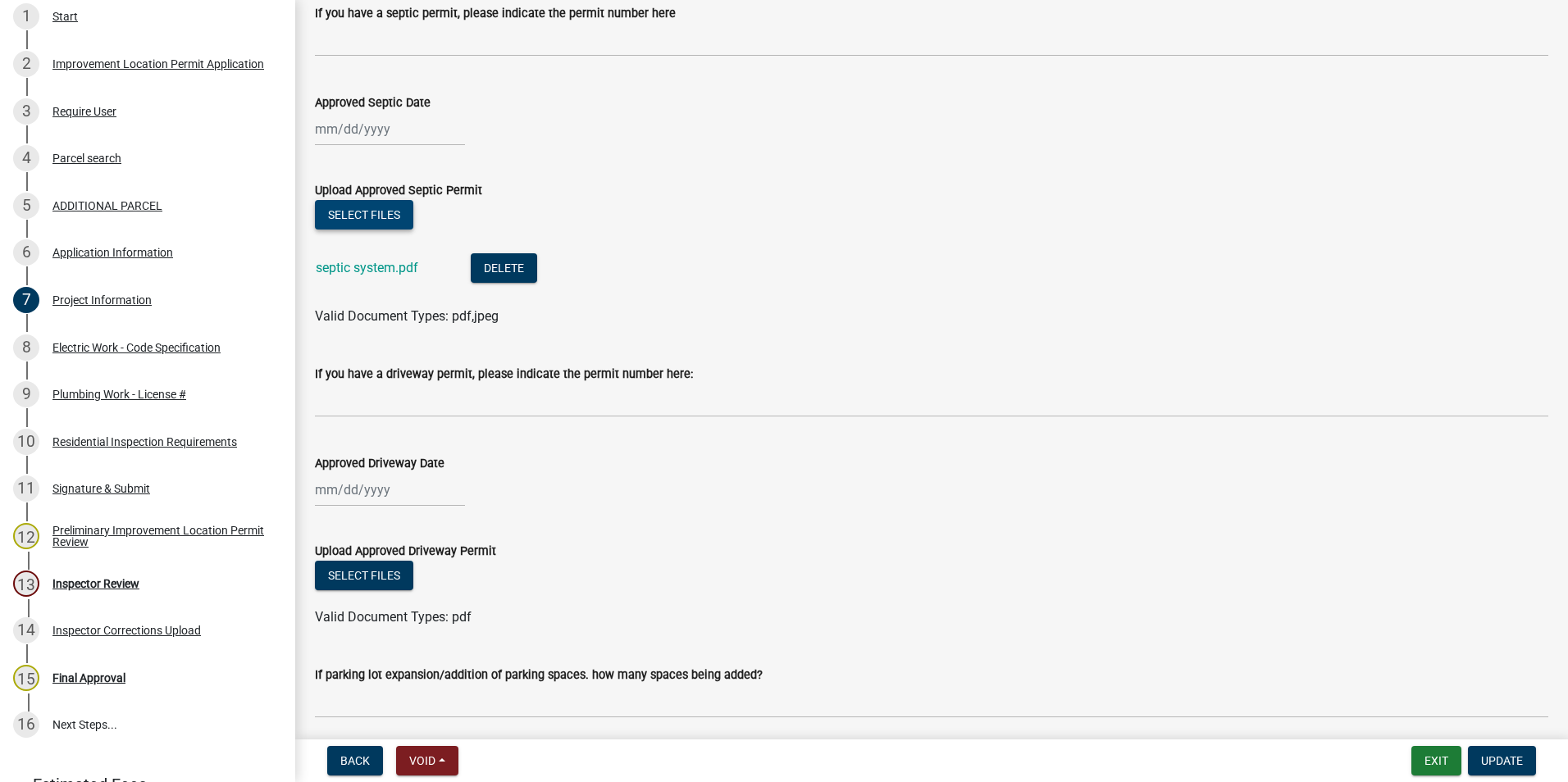
click at [375, 217] on button "Select files" at bounding box center [364, 214] width 99 height 29
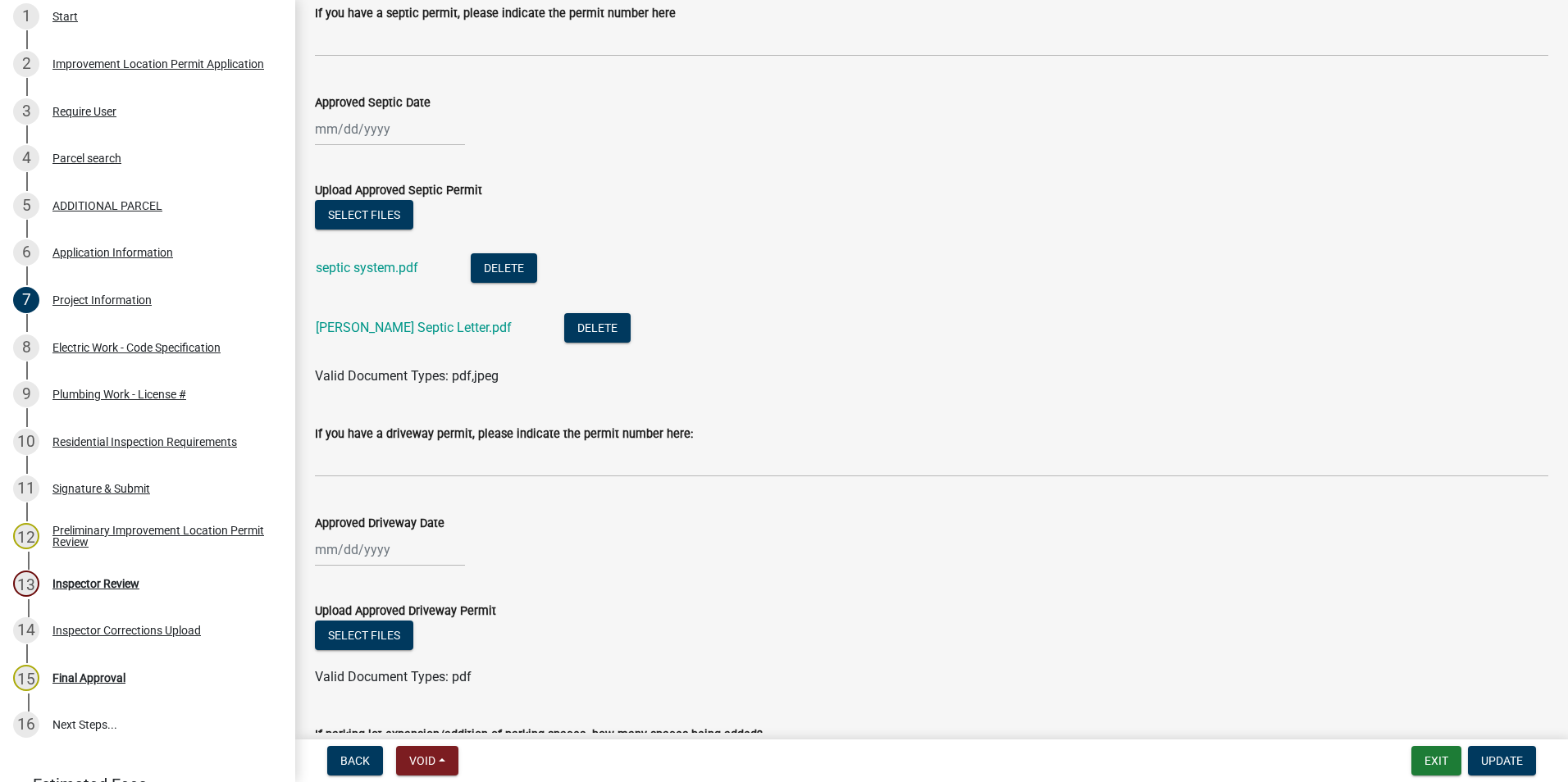
select select "8"
select select "2025"
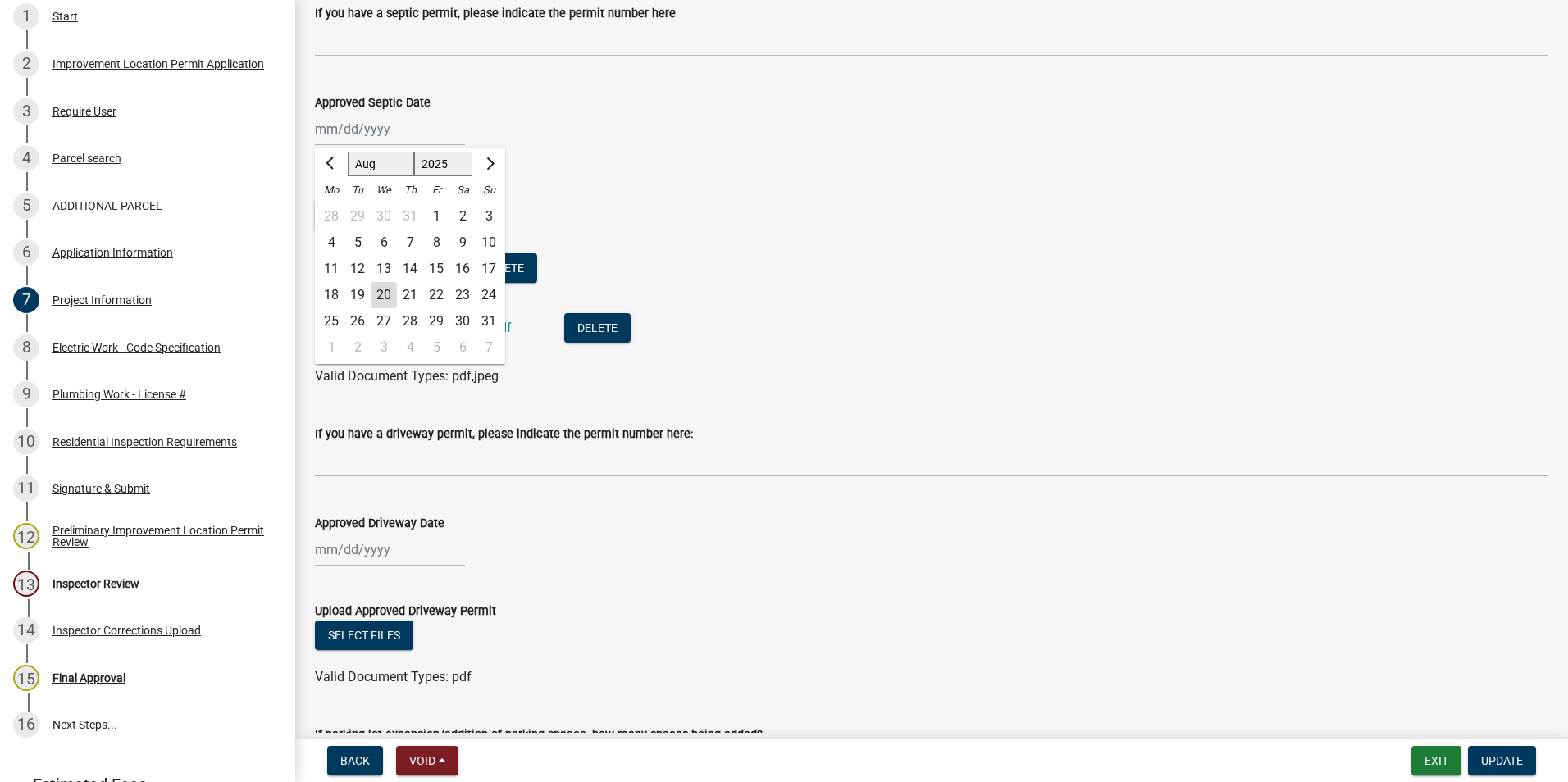
click at [368, 133] on div "[PERSON_NAME] Feb Mar Apr [PERSON_NAME][DATE] Oct Nov [DATE] 1526 1527 1528 152…" at bounding box center [390, 128] width 150 height 33
click at [336, 295] on div "18" at bounding box center [332, 296] width 27 height 27
type input "[DATE]"
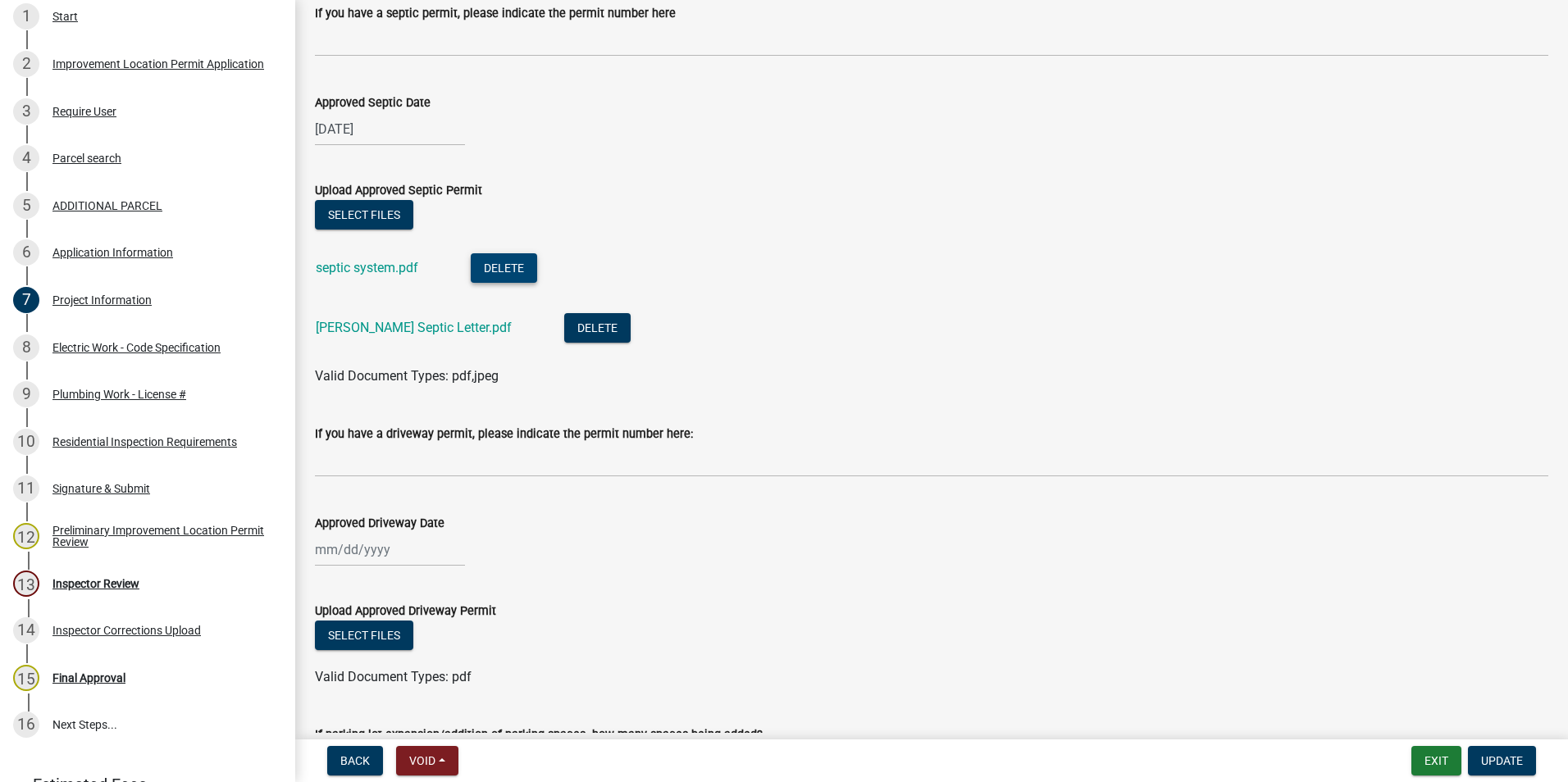
click at [520, 272] on button "Delete" at bounding box center [503, 267] width 66 height 29
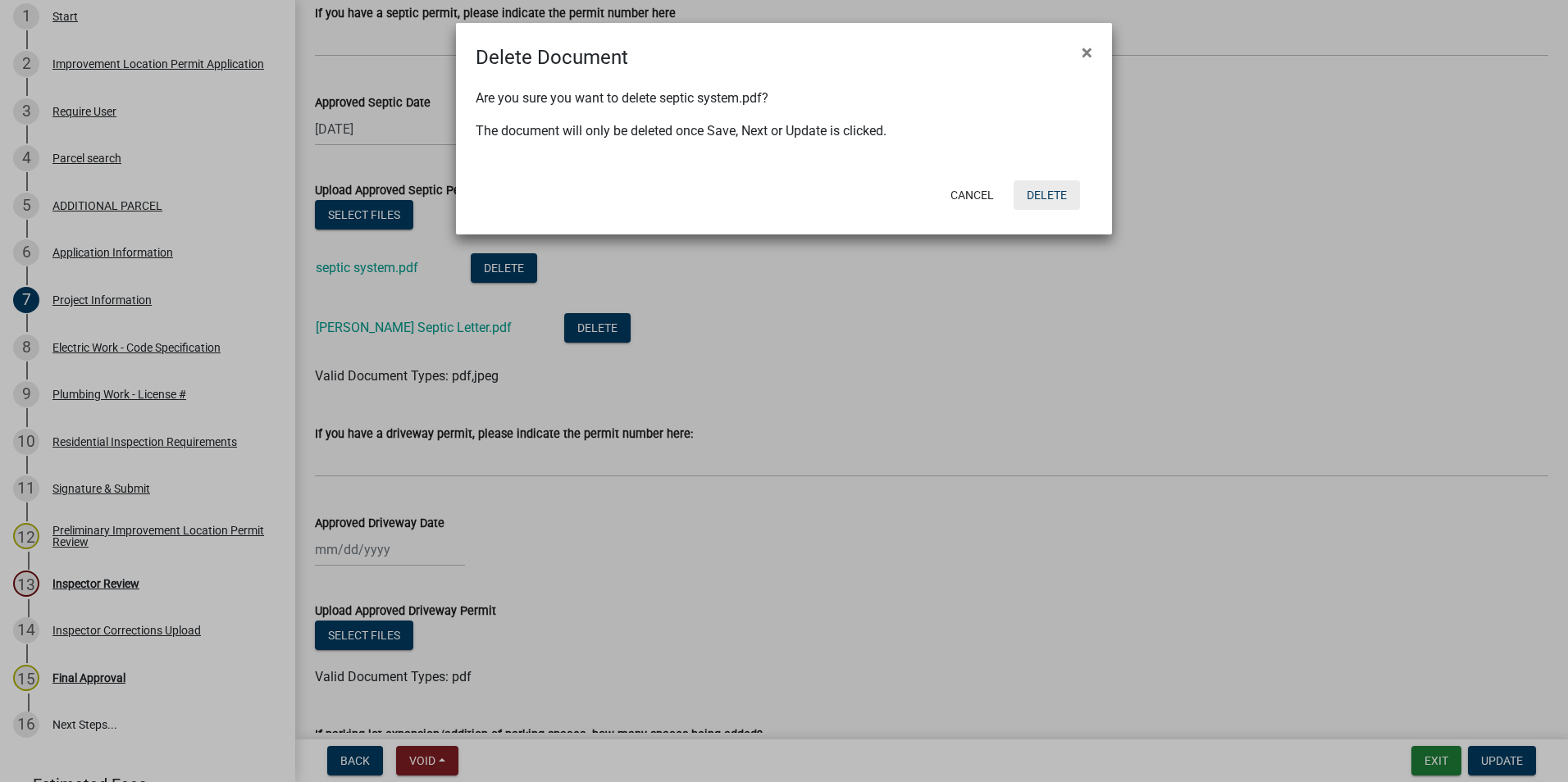
click at [1046, 188] on button "Delete" at bounding box center [1047, 194] width 66 height 29
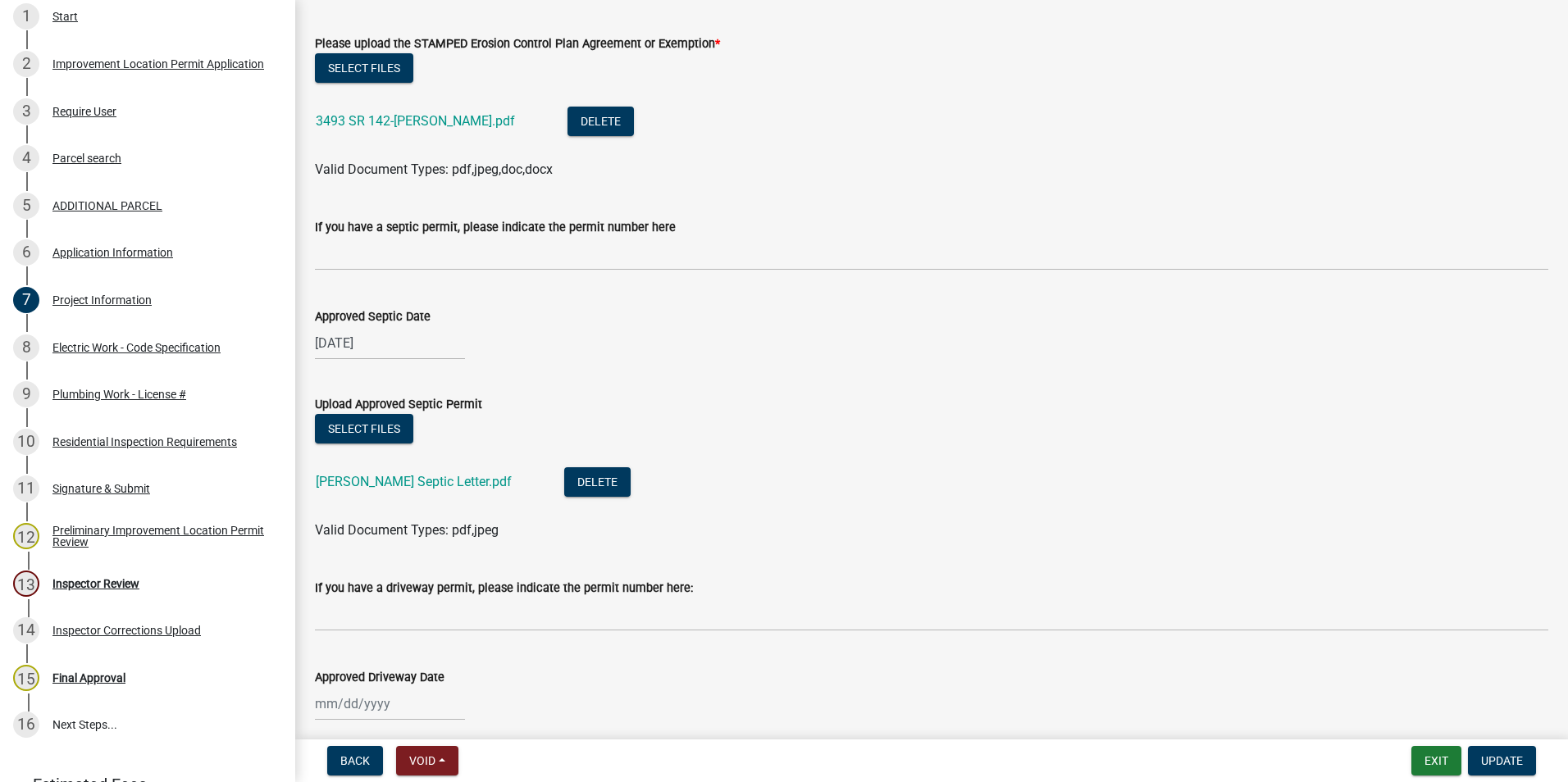
scroll to position [3786, 0]
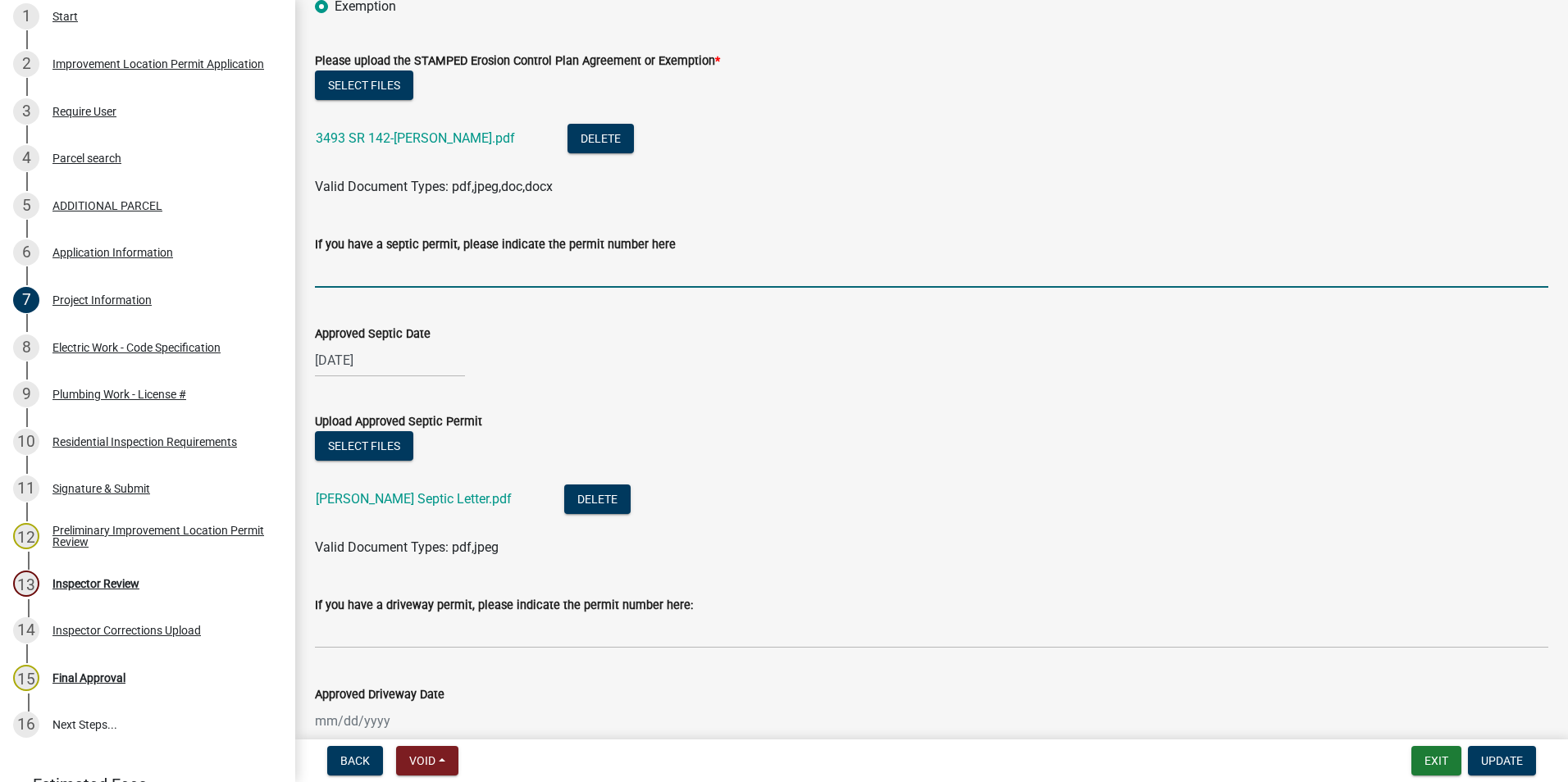
click at [441, 270] on input "If you have a septic permit, please indicate the permit number here" at bounding box center [931, 270] width 1233 height 33
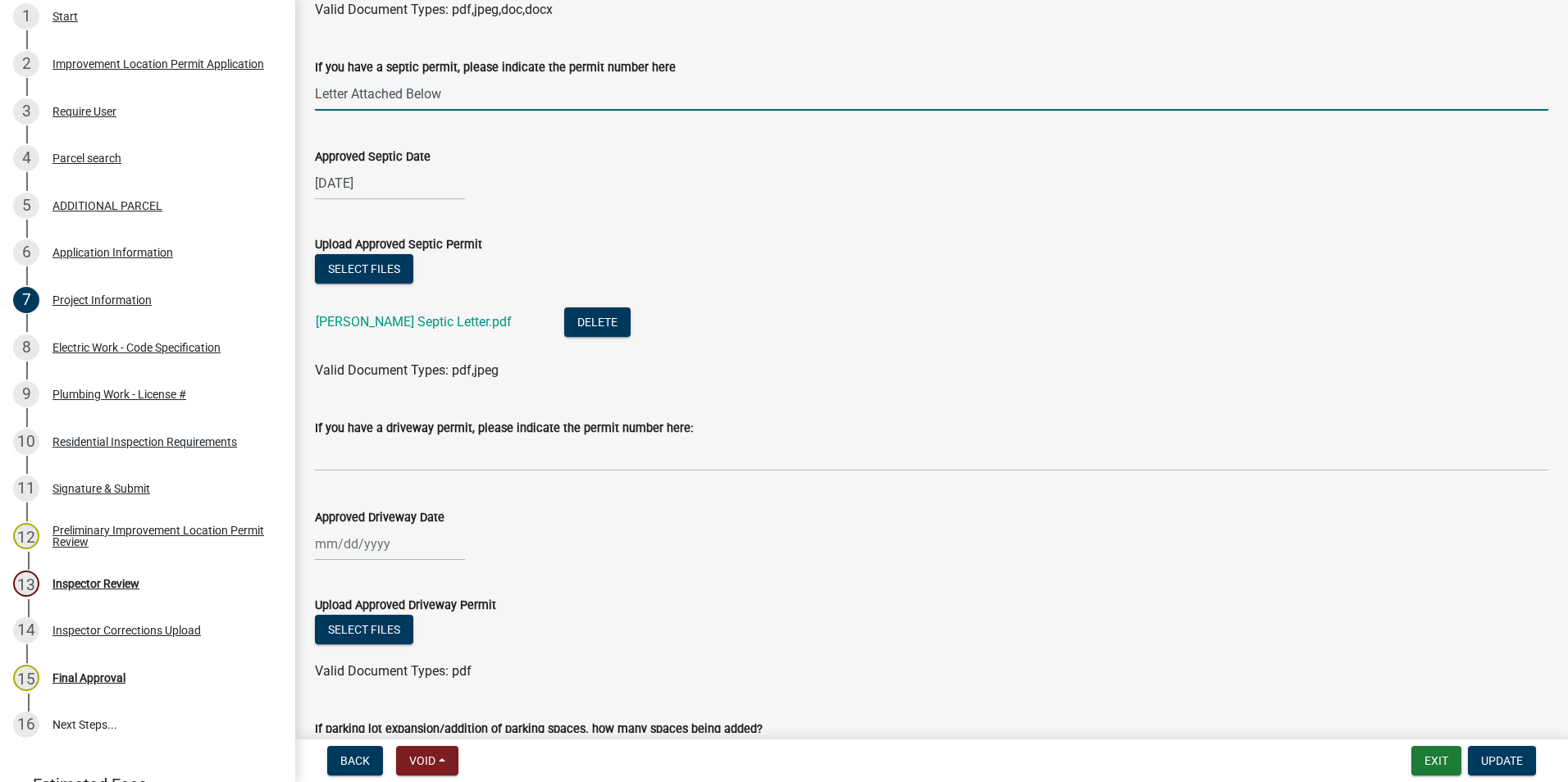
scroll to position [4114, 0]
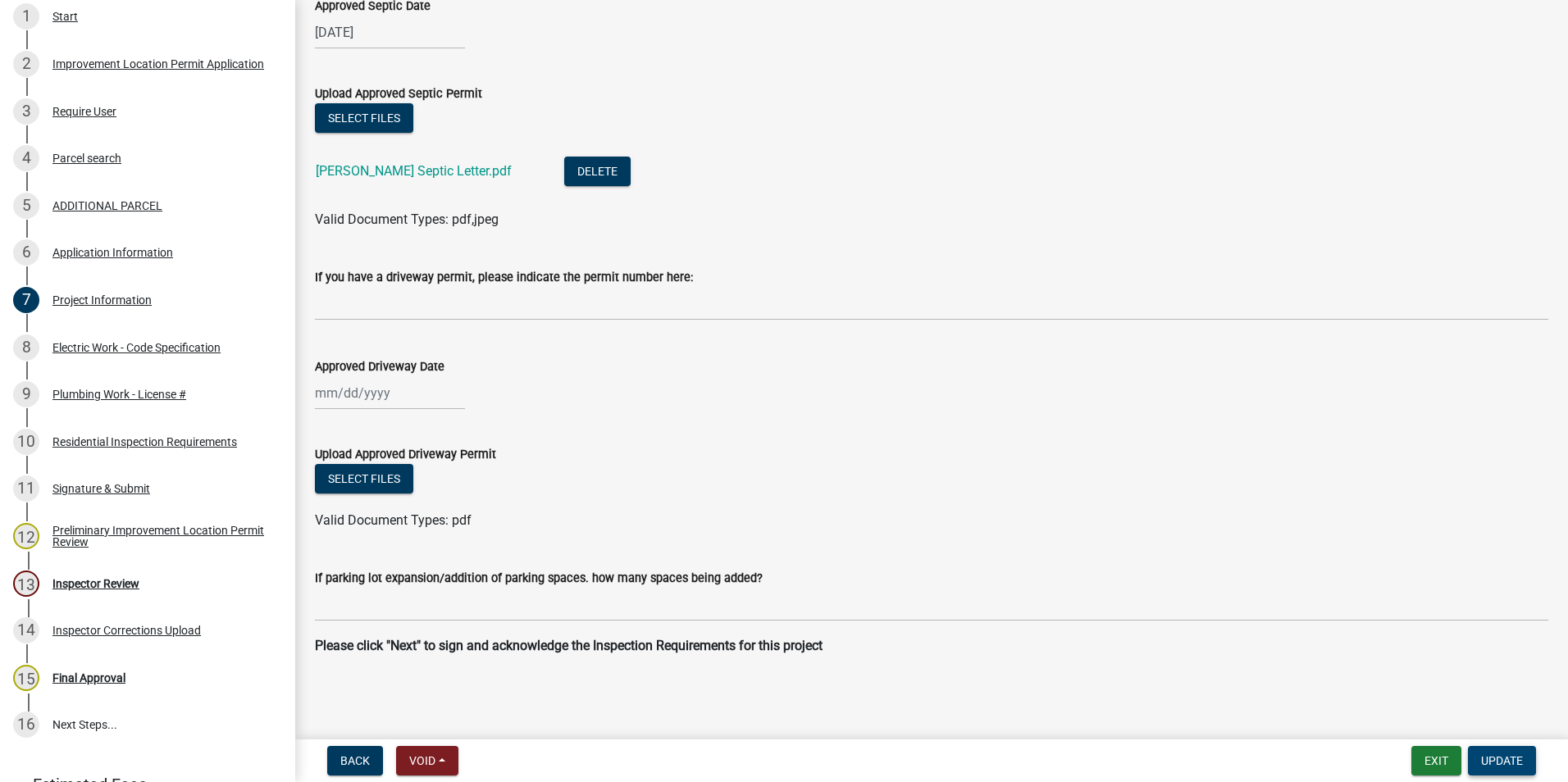
type input "Letter Attached Below"
click at [1493, 762] on span "Update" at bounding box center [1502, 761] width 42 height 13
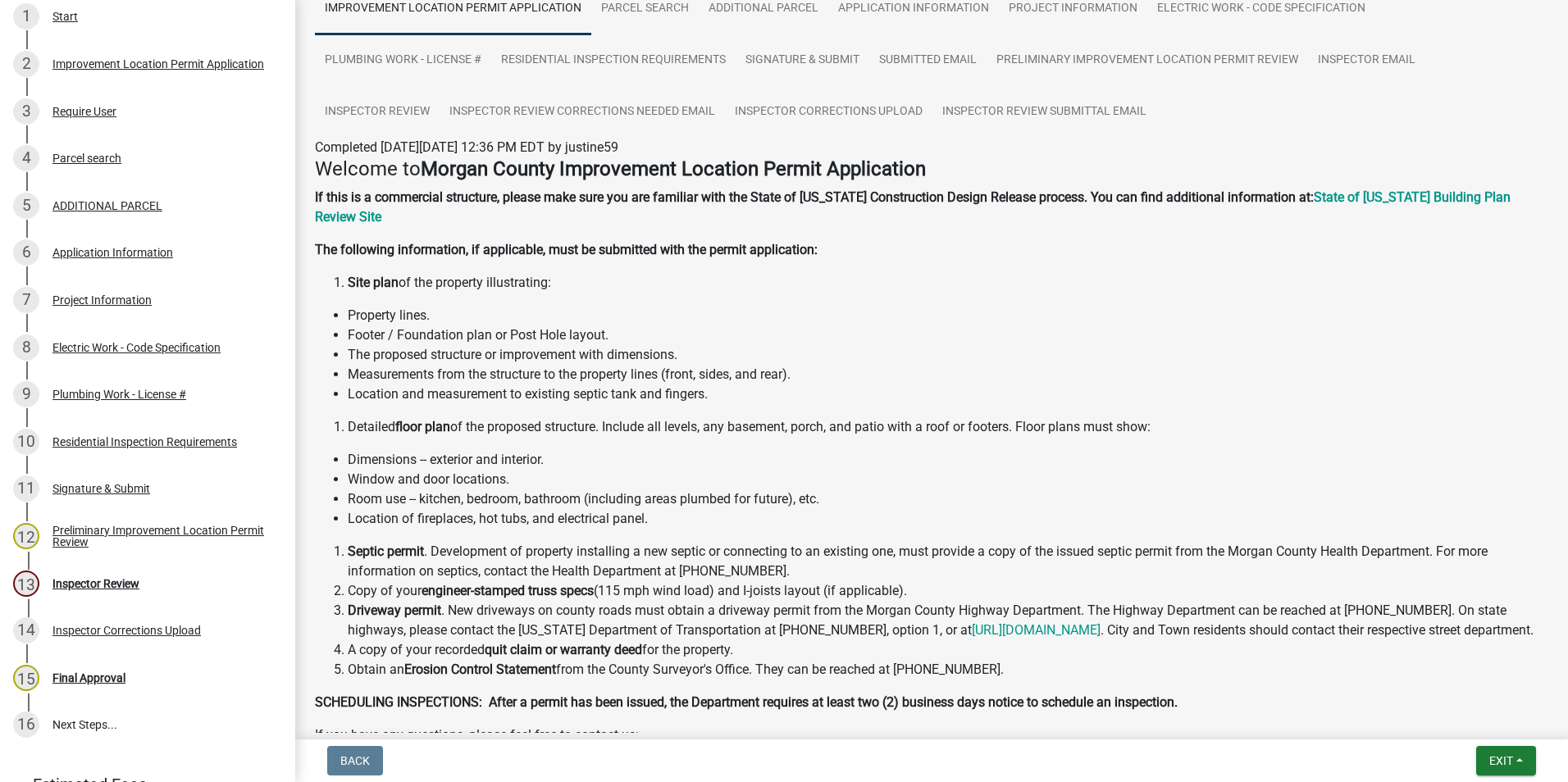
scroll to position [164, 0]
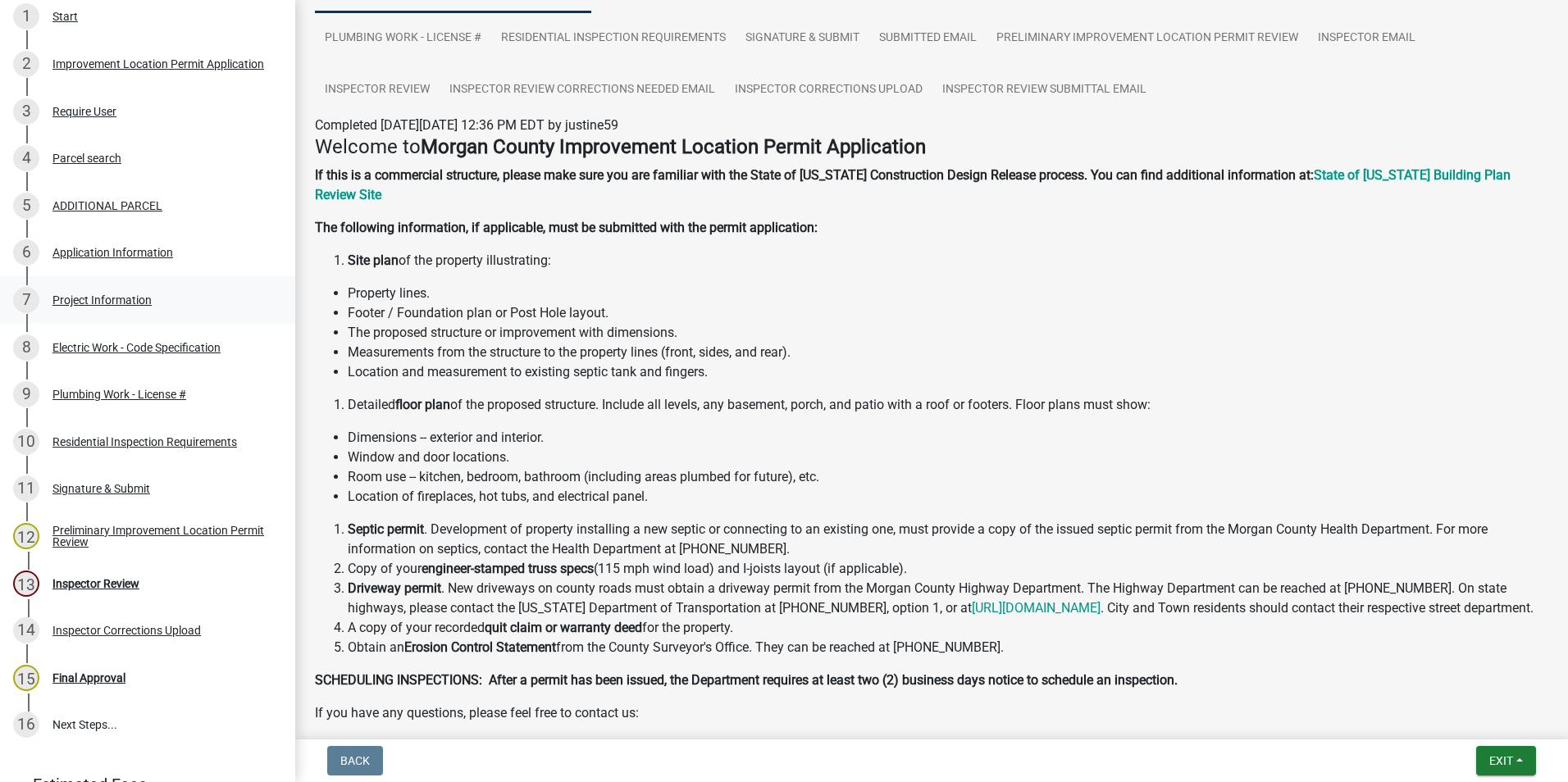
click at [99, 308] on div "7 Project Information" at bounding box center [141, 300] width 256 height 27
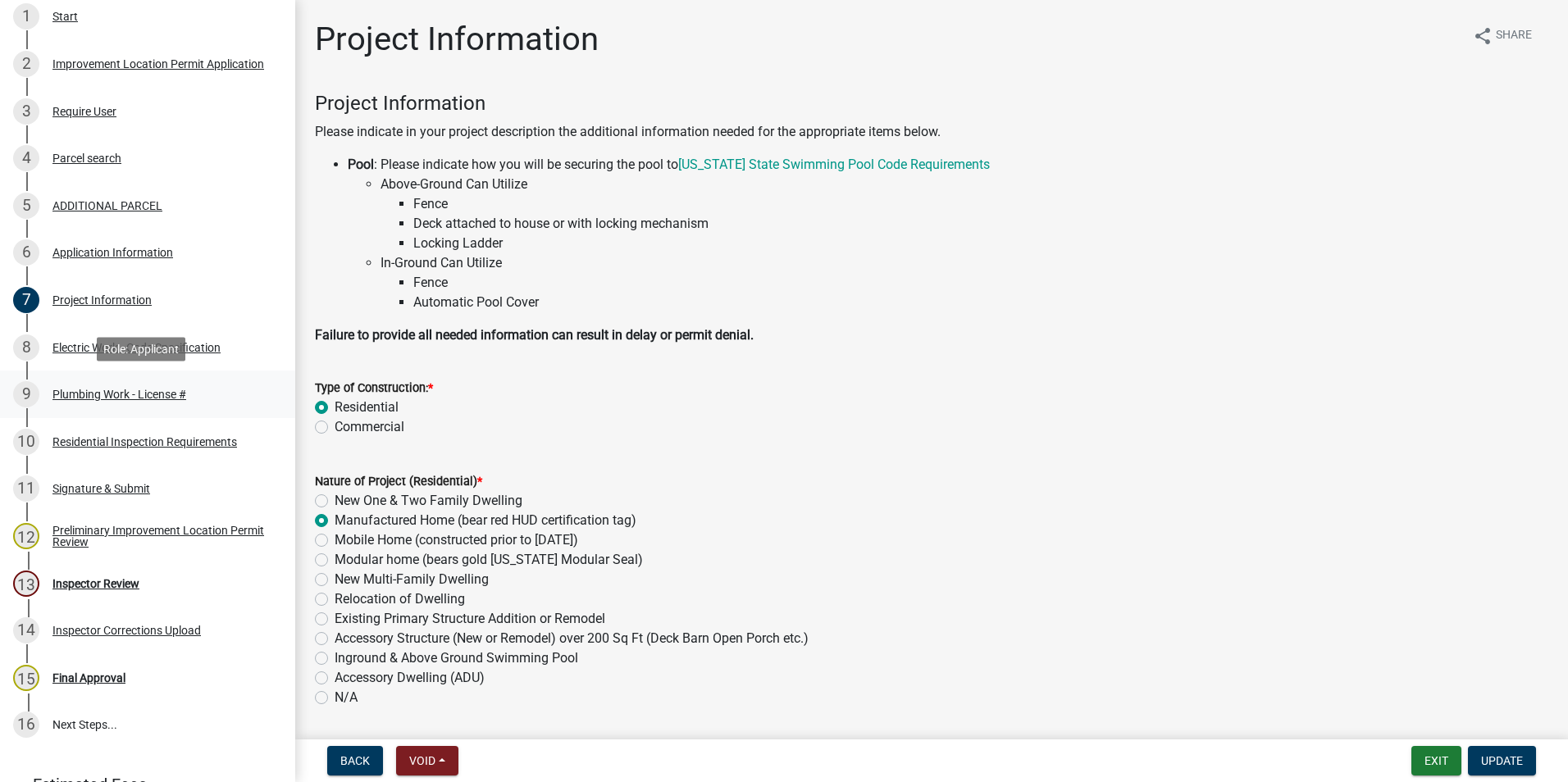
click at [131, 384] on div "9 Plumbing Work - License #" at bounding box center [141, 394] width 256 height 27
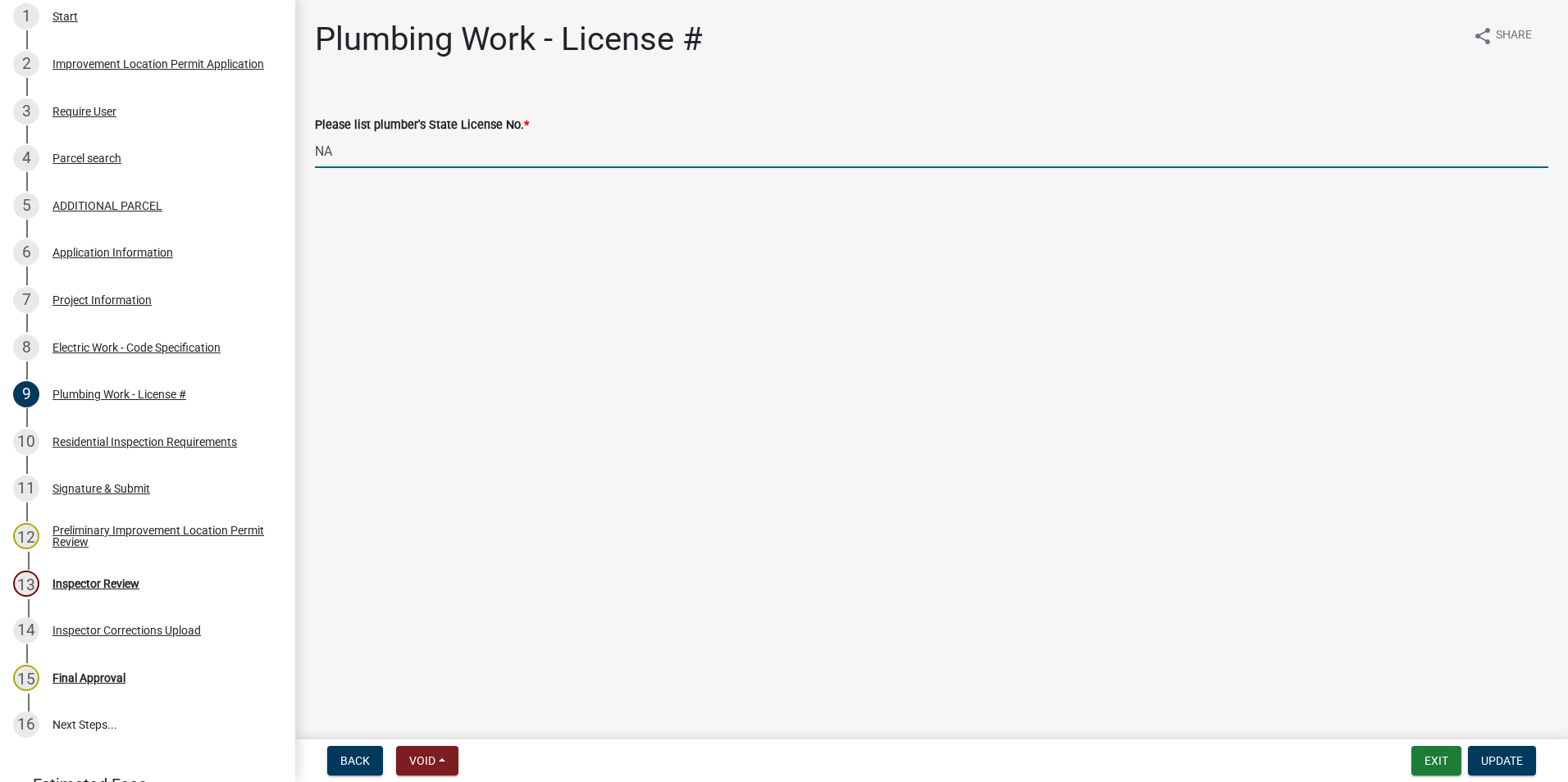
click at [372, 160] on input "NA" at bounding box center [931, 151] width 1233 height 33
drag, startPoint x: 257, startPoint y: 146, endPoint x: 218, endPoint y: 146, distance: 39.0
click at [218, 146] on div "Improvement Location Permit ILP-2025-38316 Edit View Summary Notes Show emails …" at bounding box center [784, 391] width 1568 height 782
type input "pc11900034"
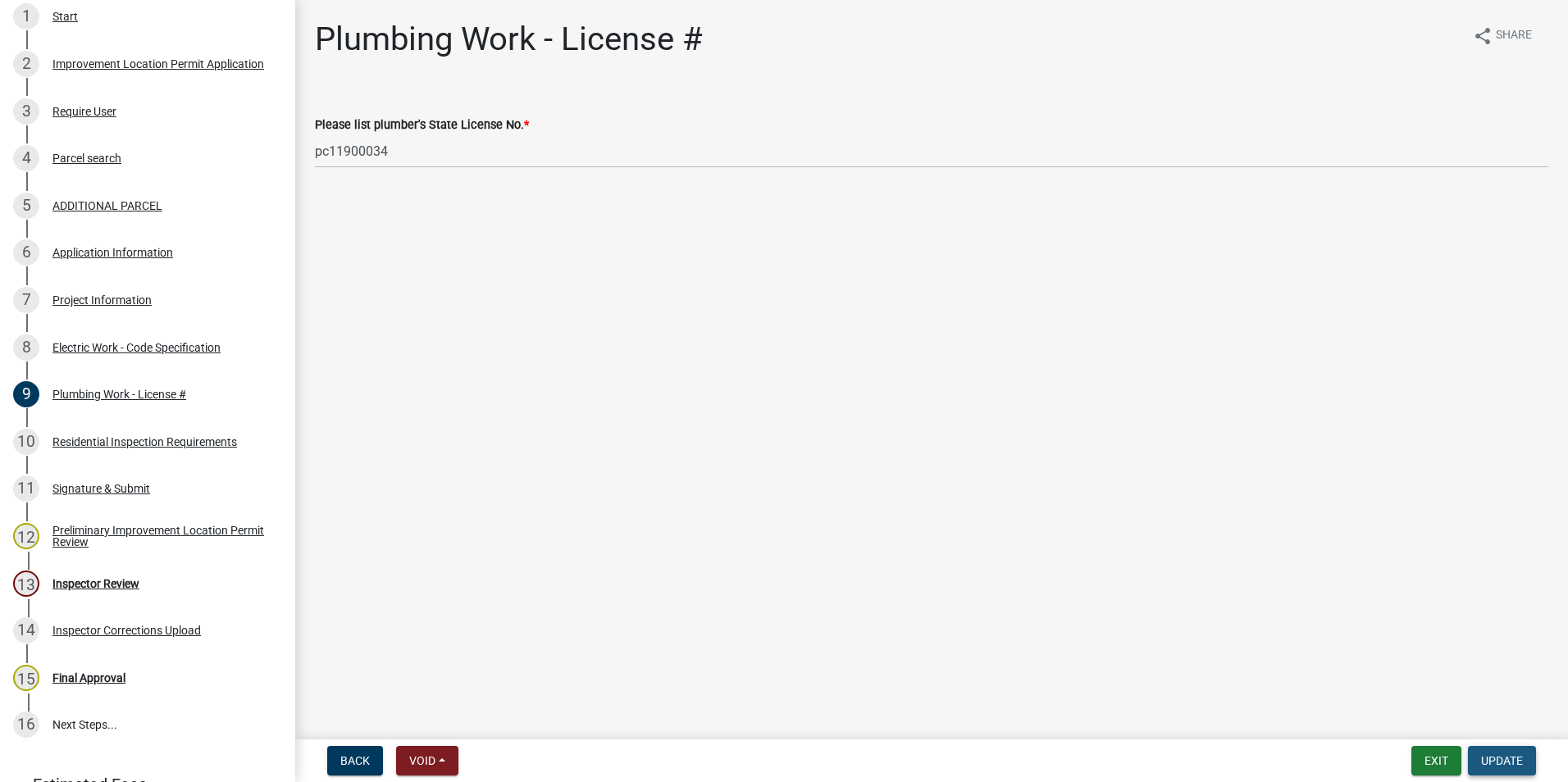
click at [1486, 755] on span "Update" at bounding box center [1502, 761] width 42 height 13
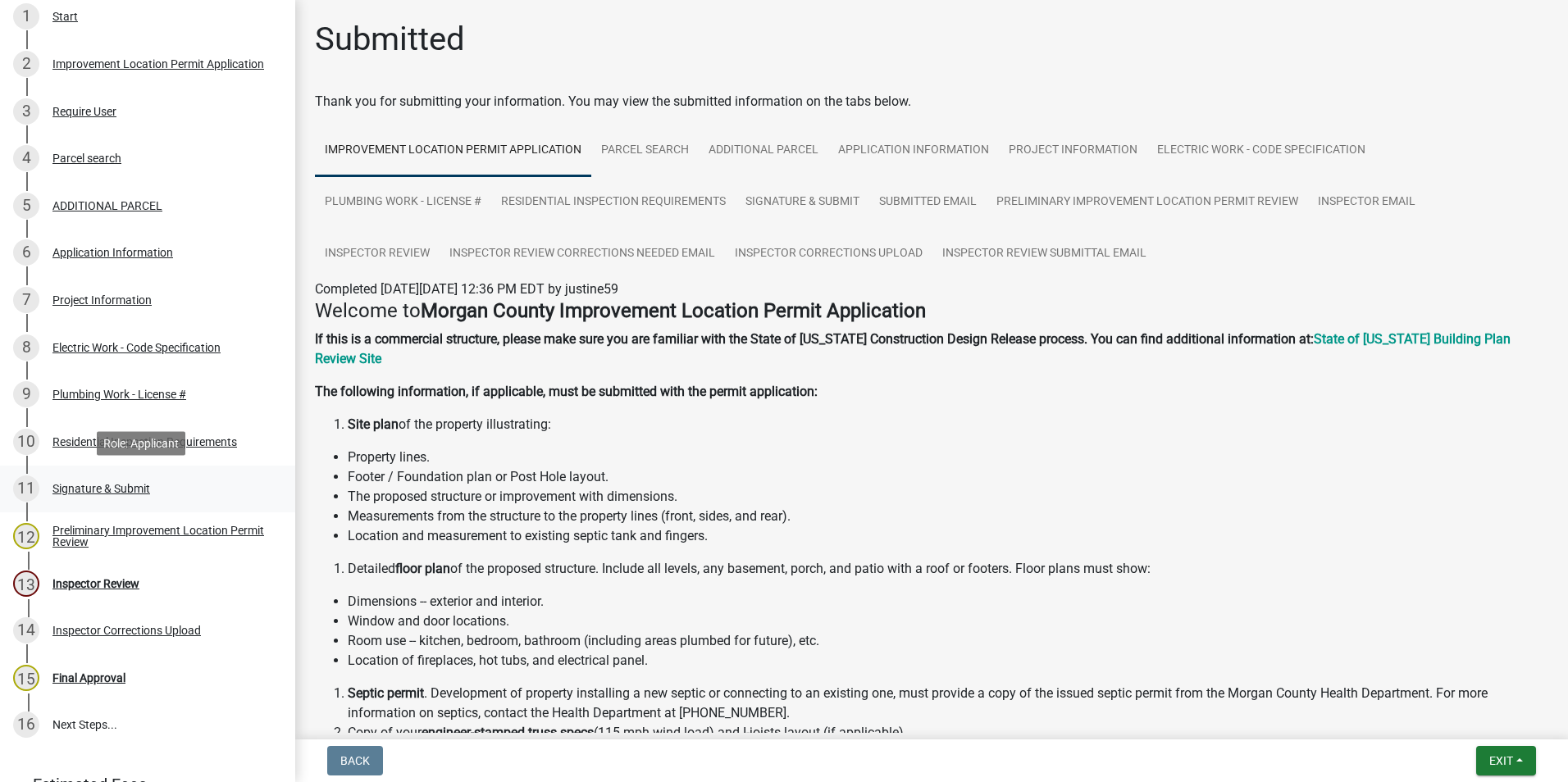
click at [114, 488] on div "Signature & Submit" at bounding box center [100, 488] width 98 height 11
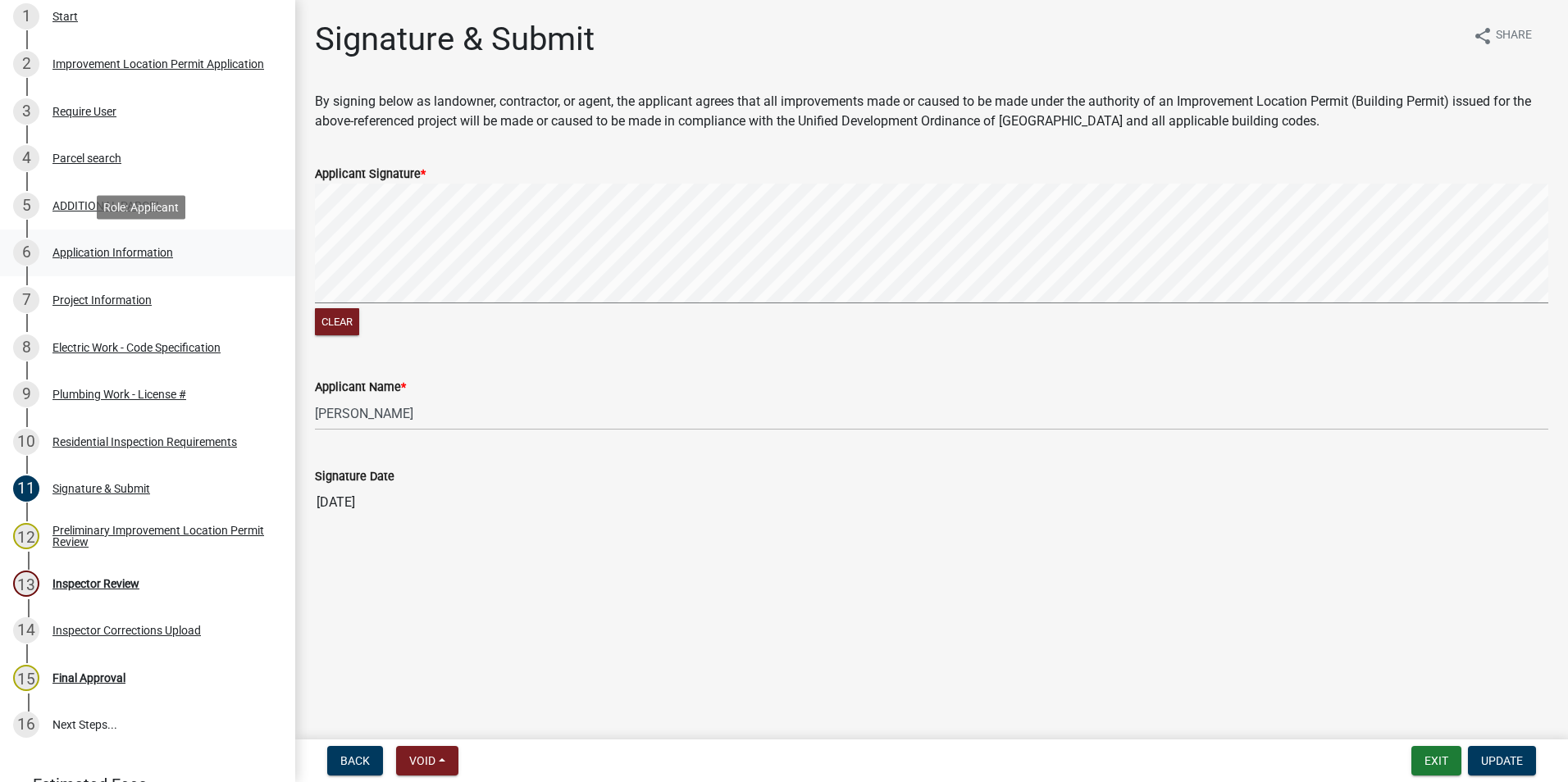
click at [105, 250] on div "Application Information" at bounding box center [112, 252] width 120 height 11
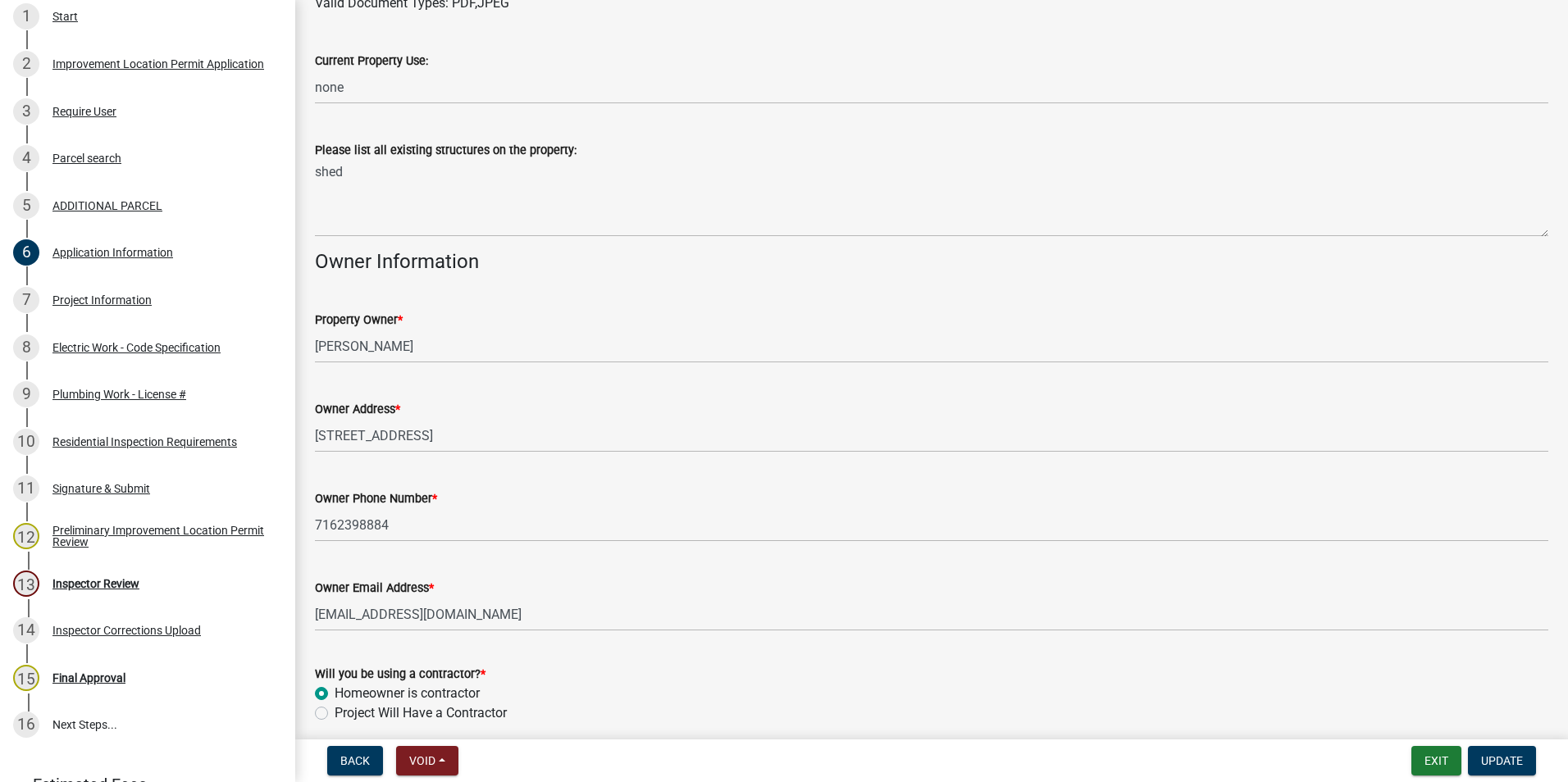
scroll to position [584, 0]
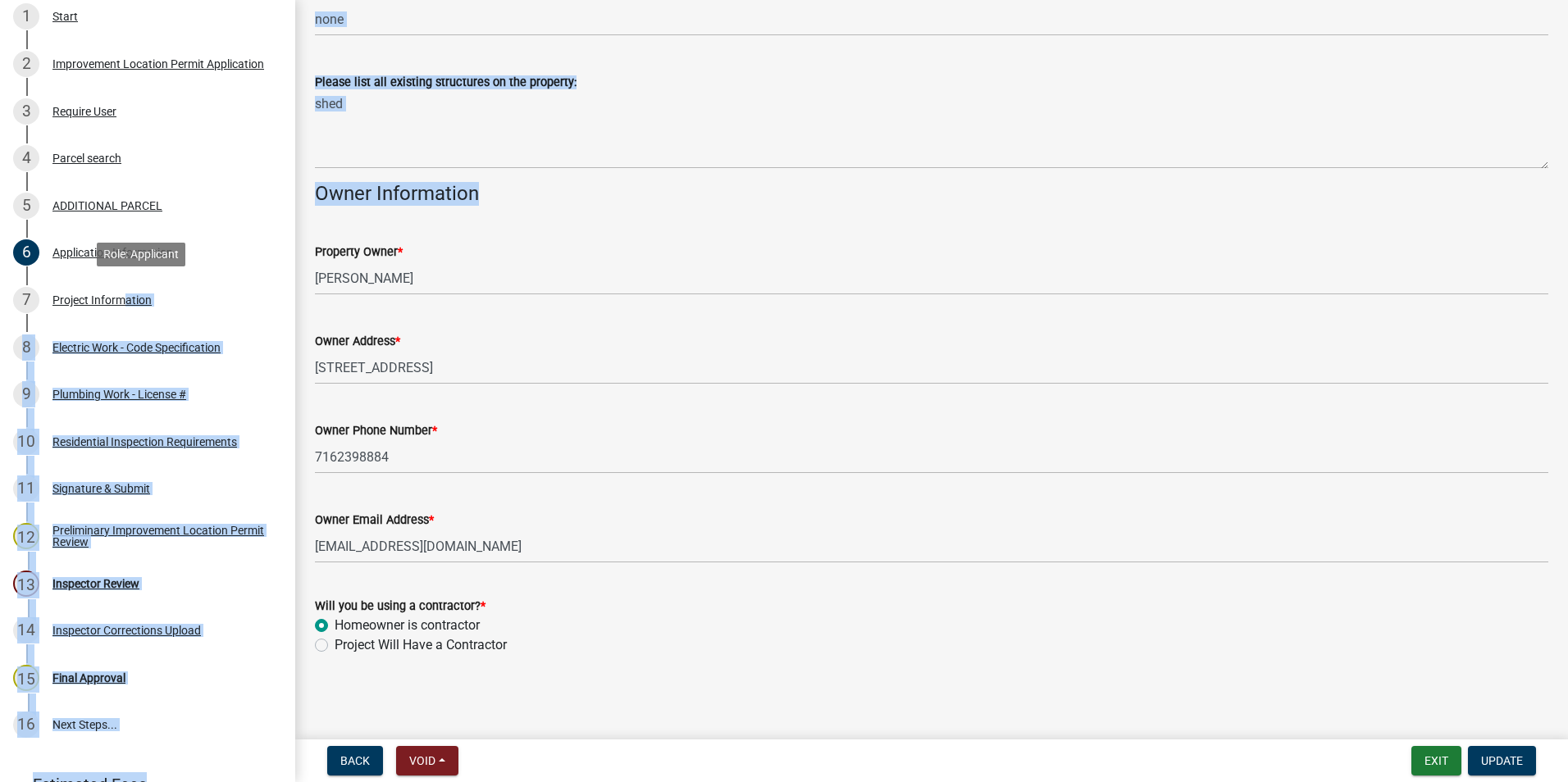
drag, startPoint x: 117, startPoint y: 298, endPoint x: 443, endPoint y: 304, distance: 326.1
click at [437, 304] on div "Improvement Location Permit ILP-2025-38316 Edit View Summary Notes Show emails …" at bounding box center [784, 391] width 1568 height 782
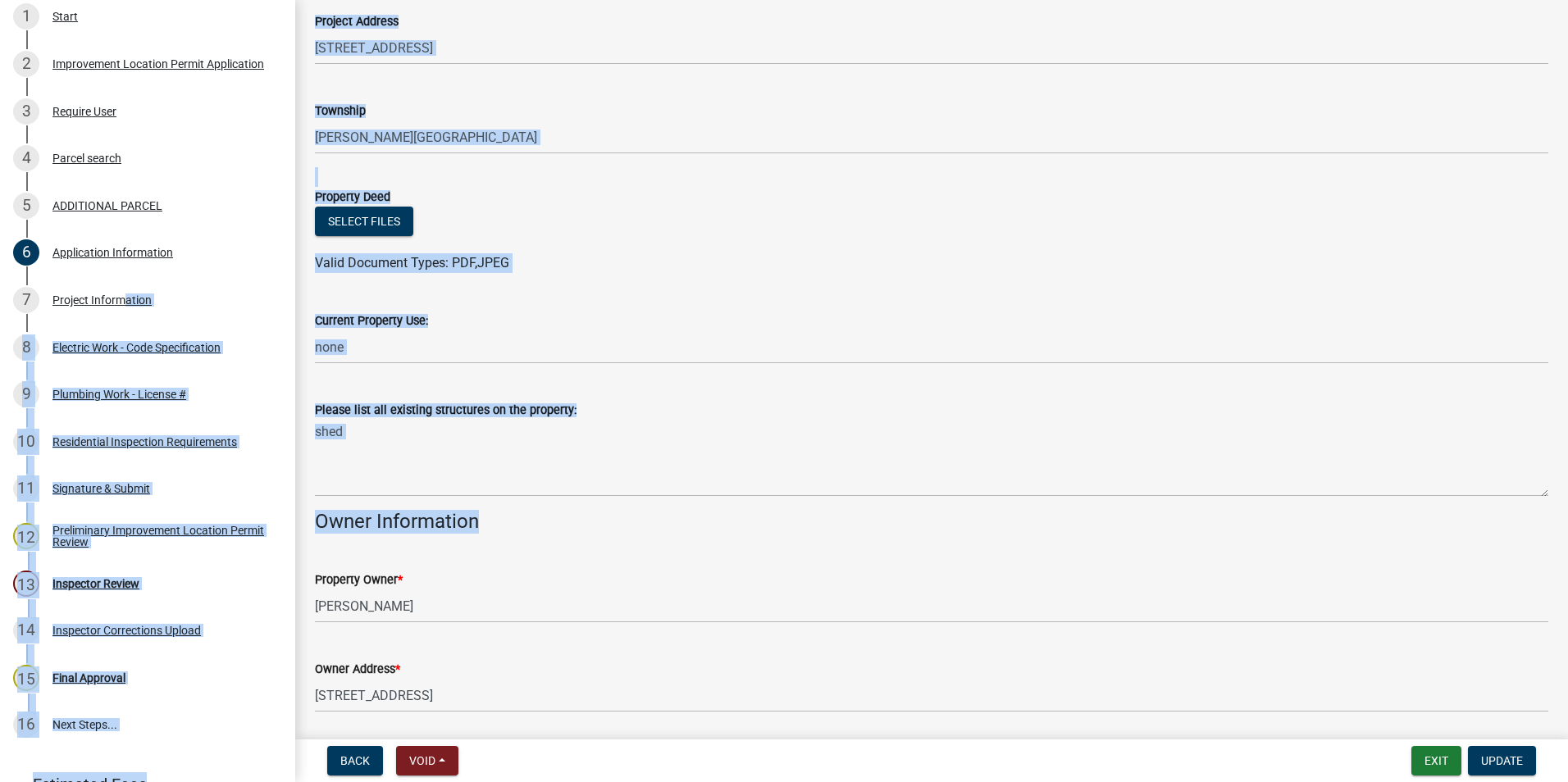
scroll to position [173, 0]
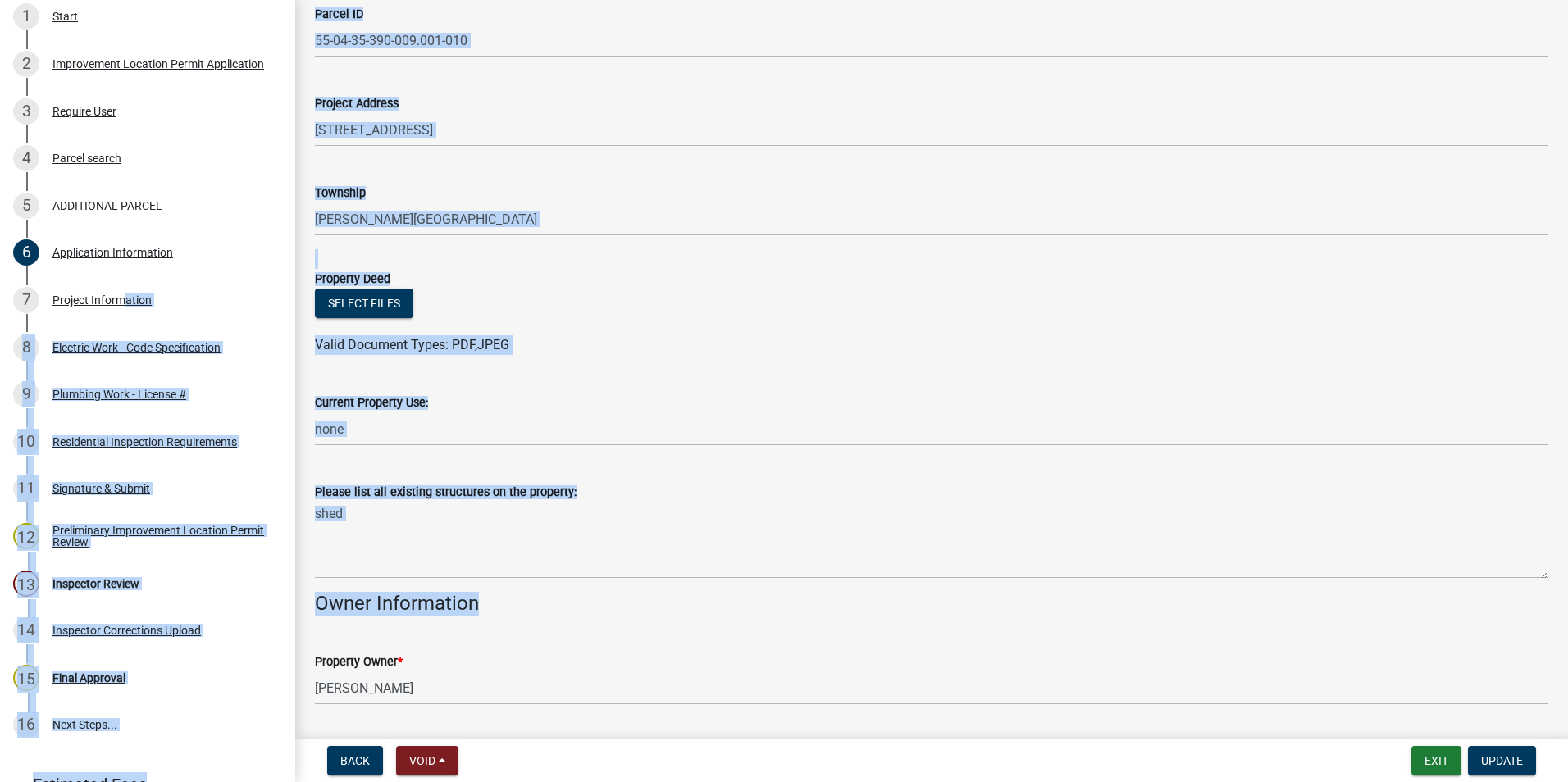
click at [656, 318] on div "Select files" at bounding box center [931, 304] width 1233 height 33
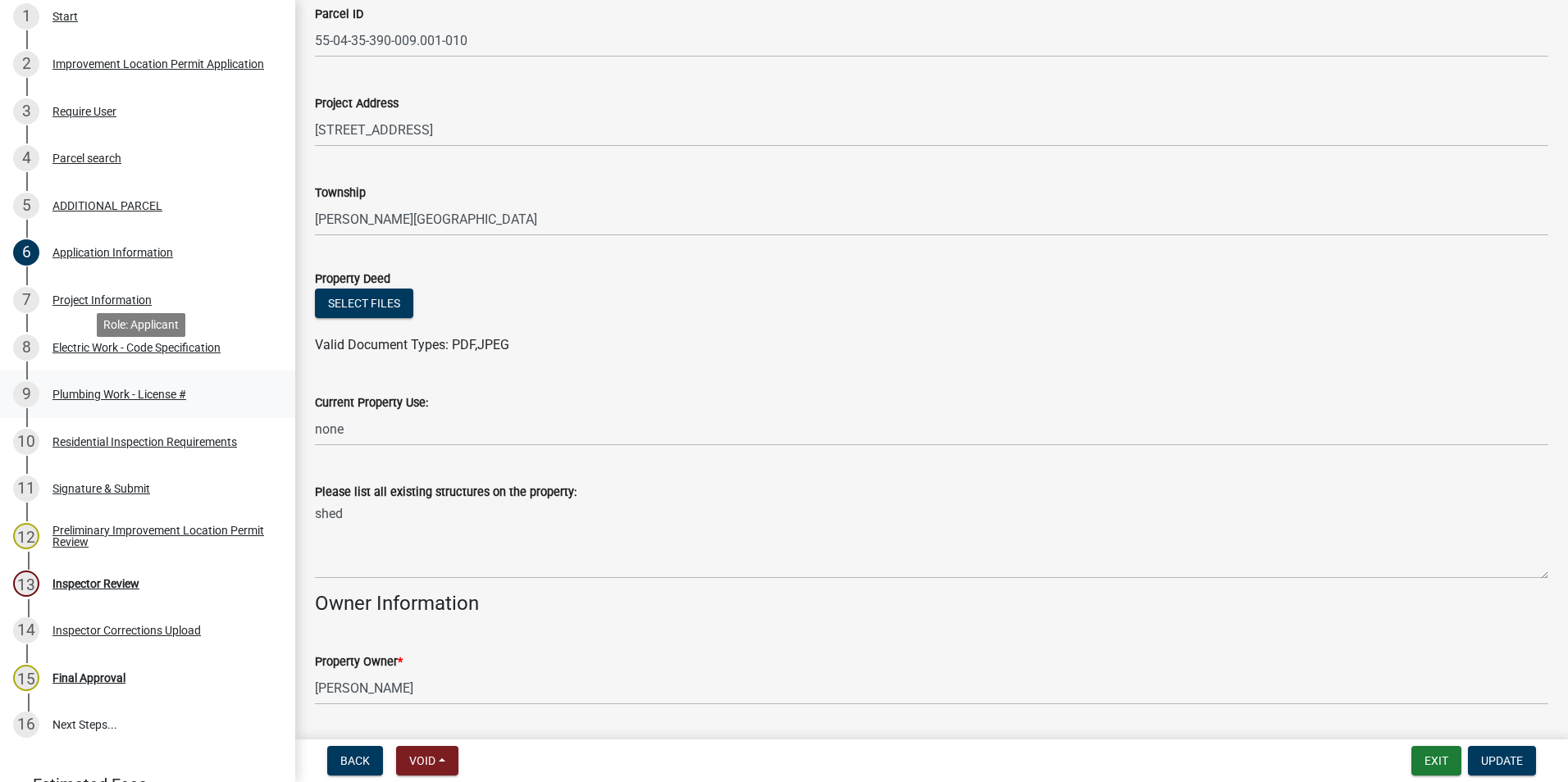
scroll to position [406, 0]
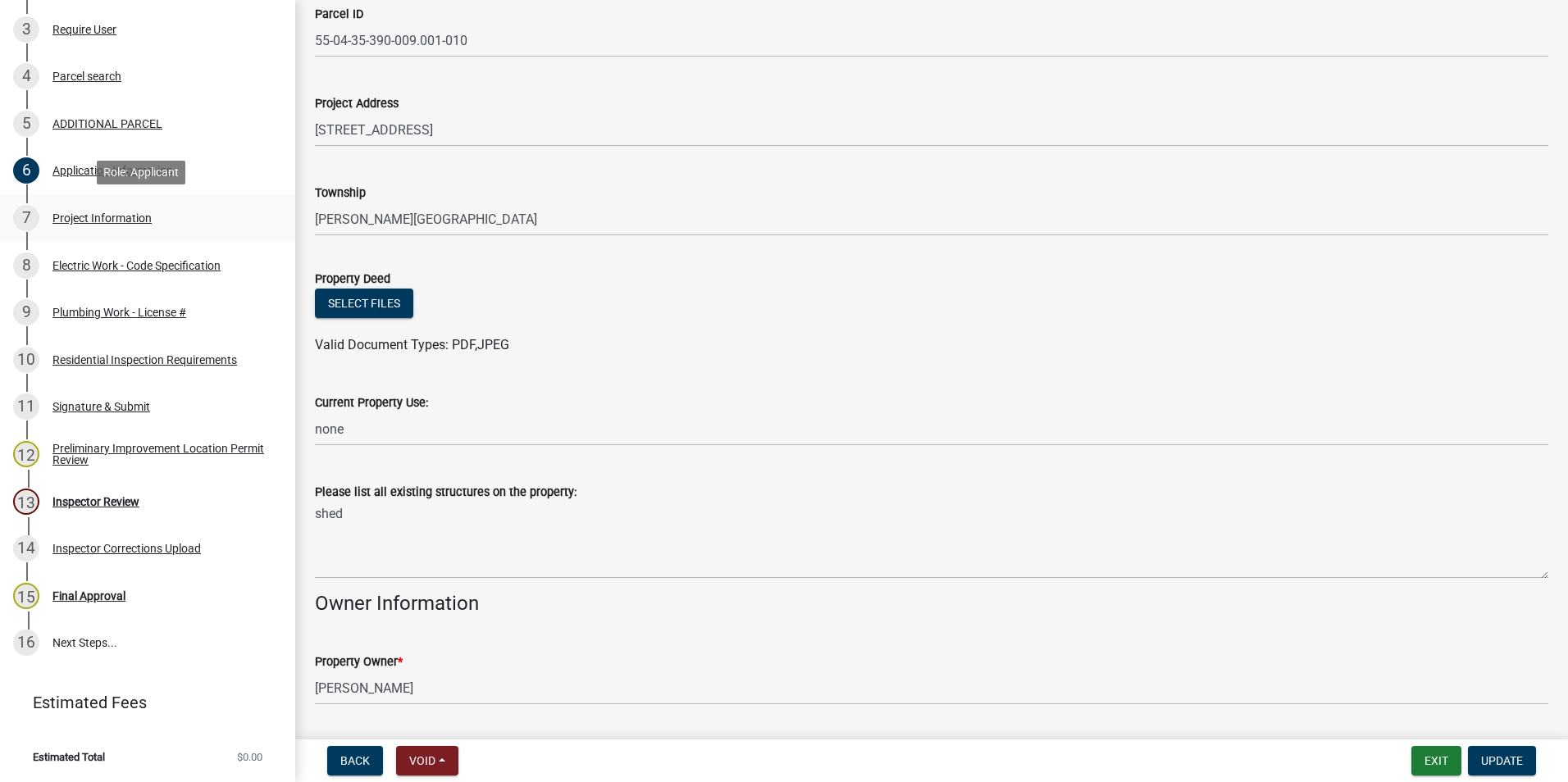
click at [108, 218] on div "Project Information" at bounding box center [101, 218] width 100 height 11
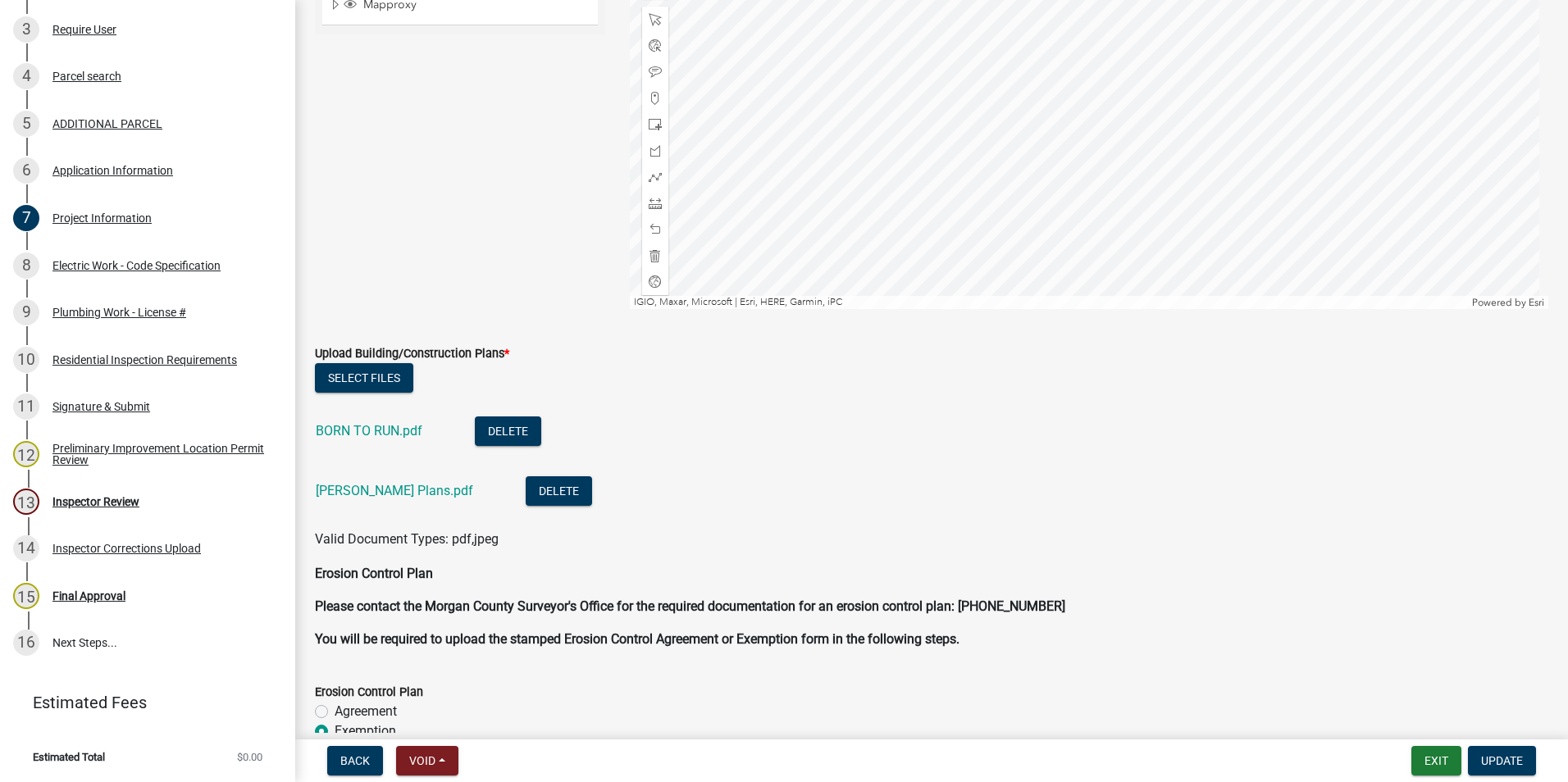
scroll to position [2952, 0]
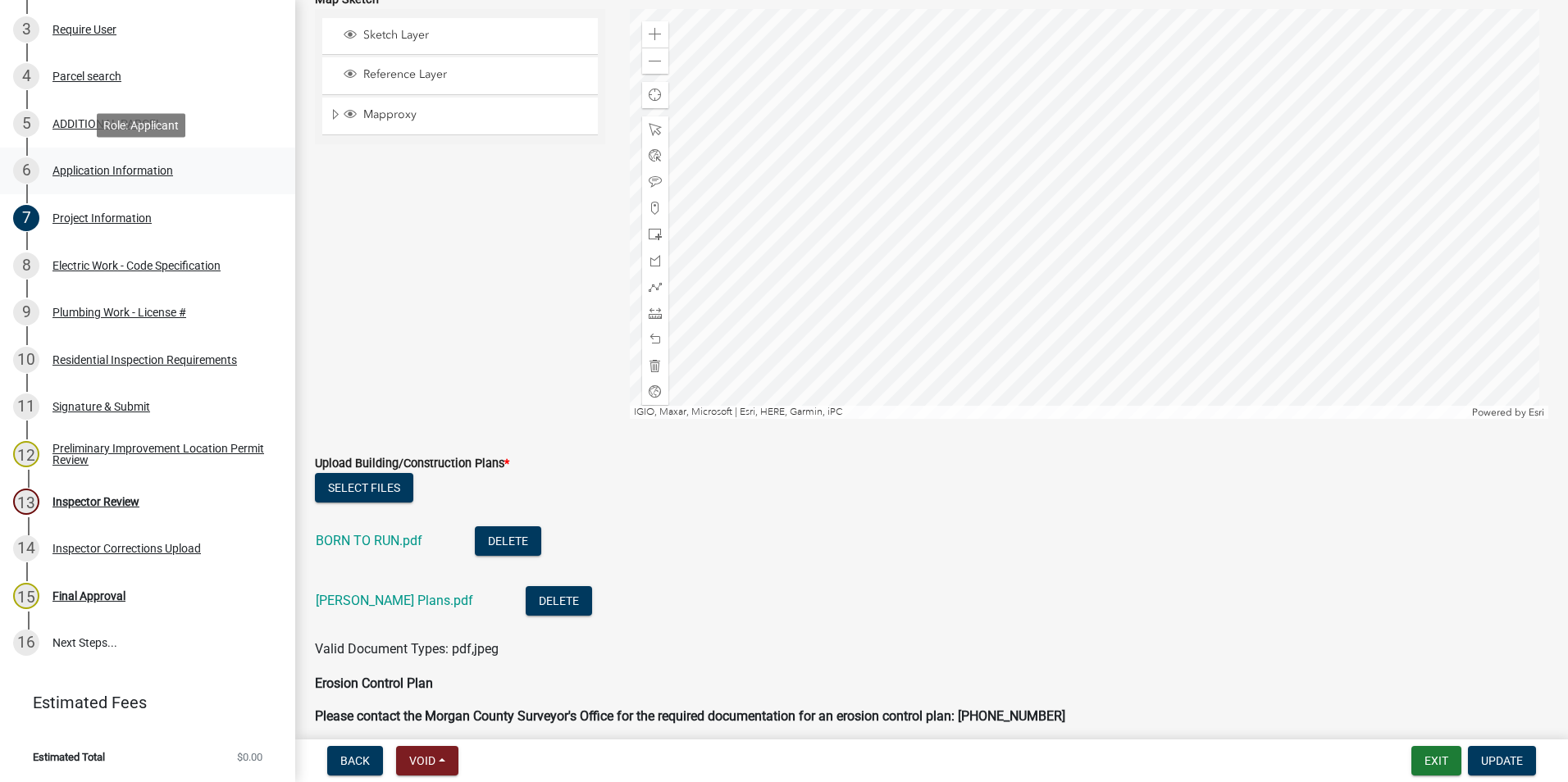
click at [100, 173] on div "Application Information" at bounding box center [112, 171] width 120 height 11
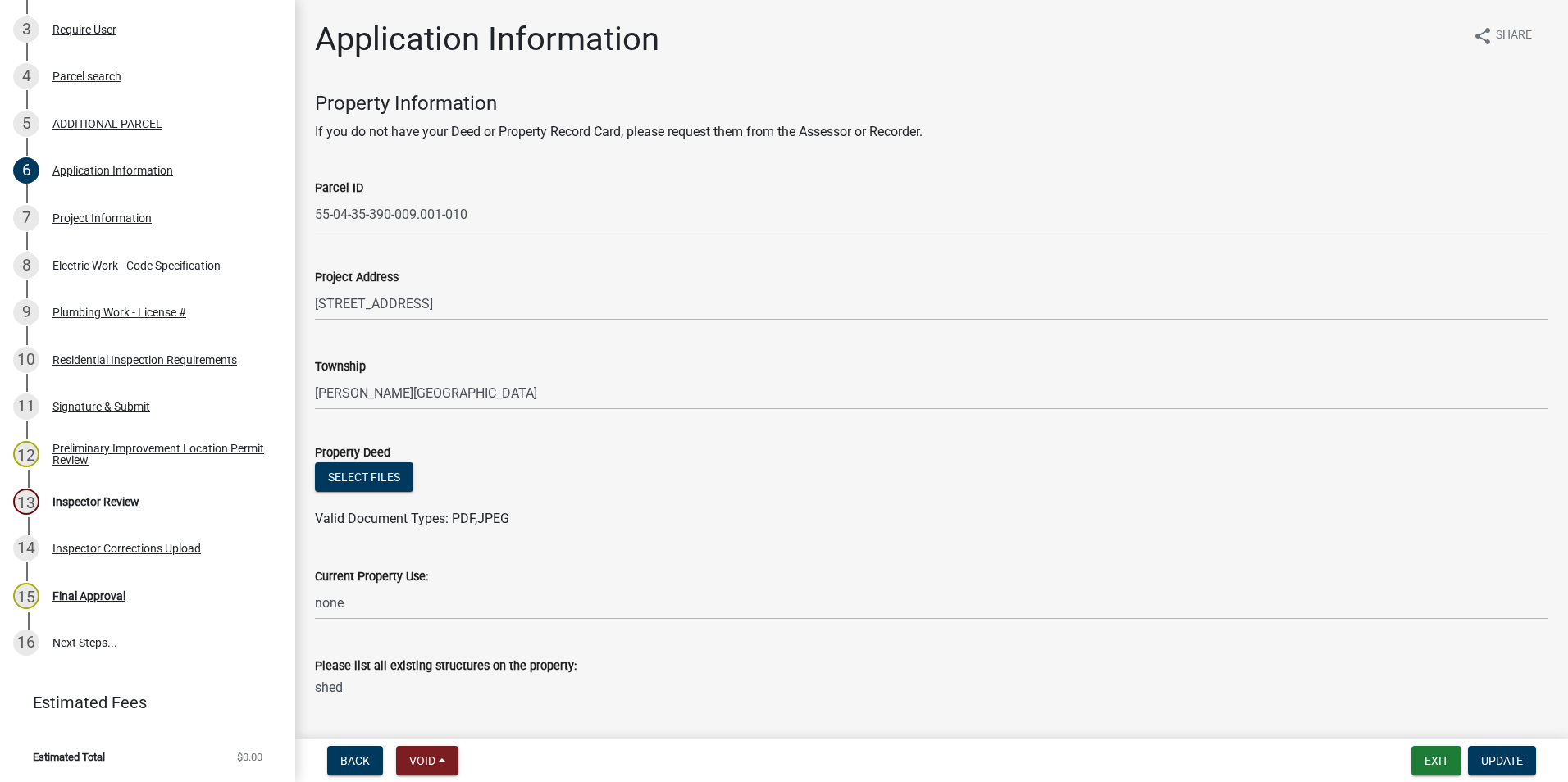
scroll to position [164, 0]
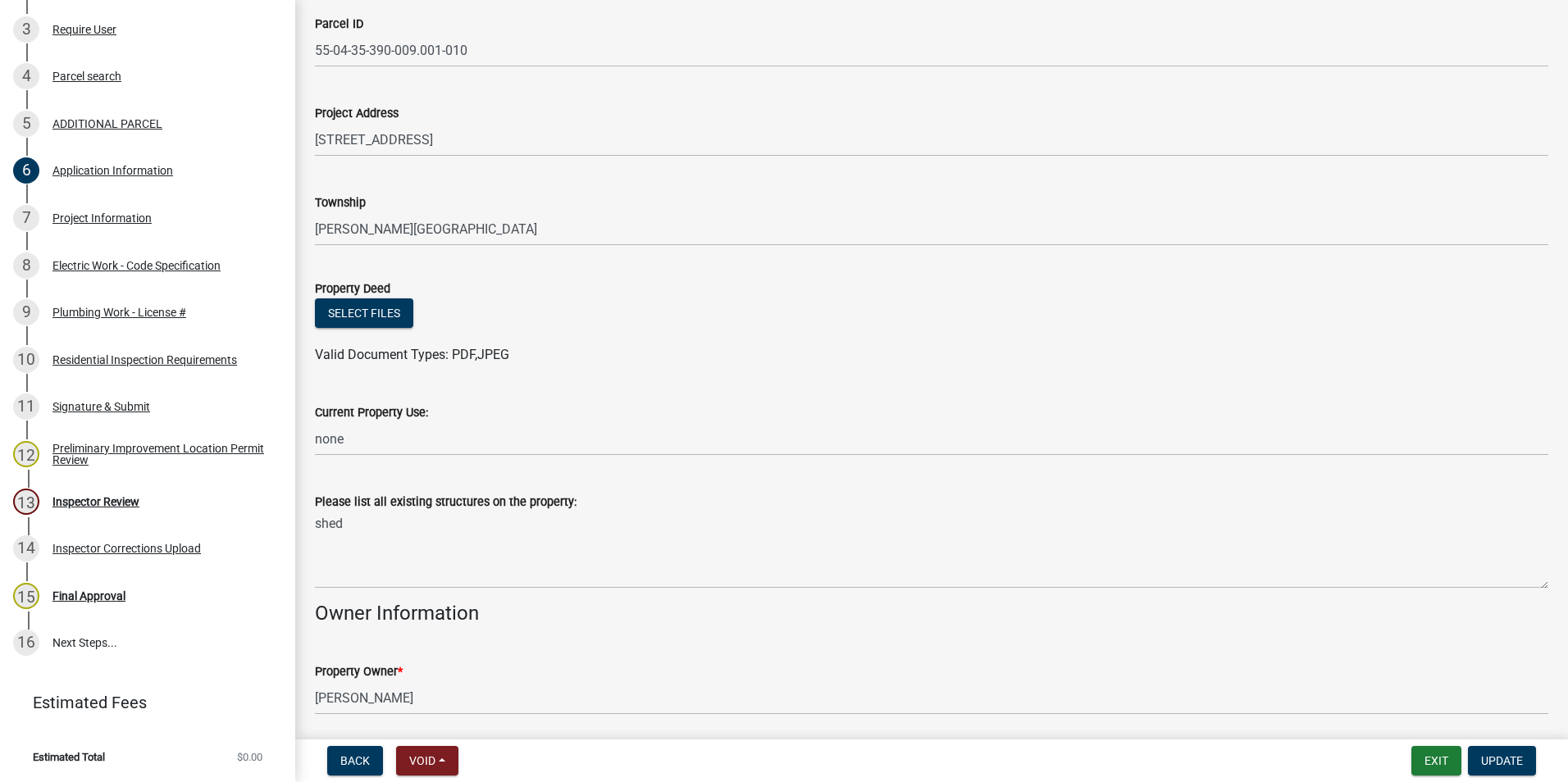
click at [387, 331] on div "Select files" at bounding box center [931, 315] width 1233 height 33
click at [389, 313] on button "Select files" at bounding box center [364, 313] width 99 height 29
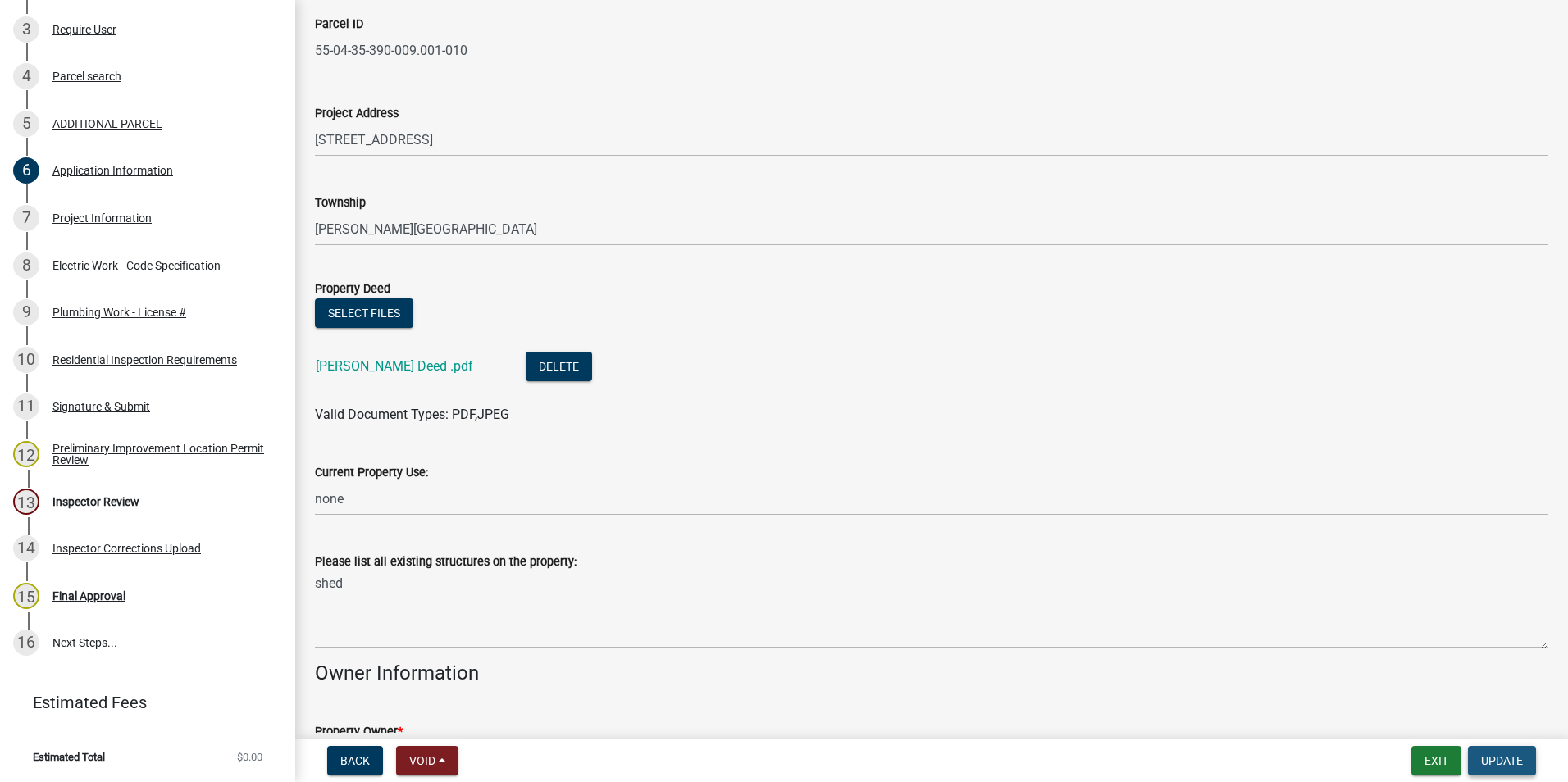
click at [1484, 763] on span "Update" at bounding box center [1502, 761] width 42 height 13
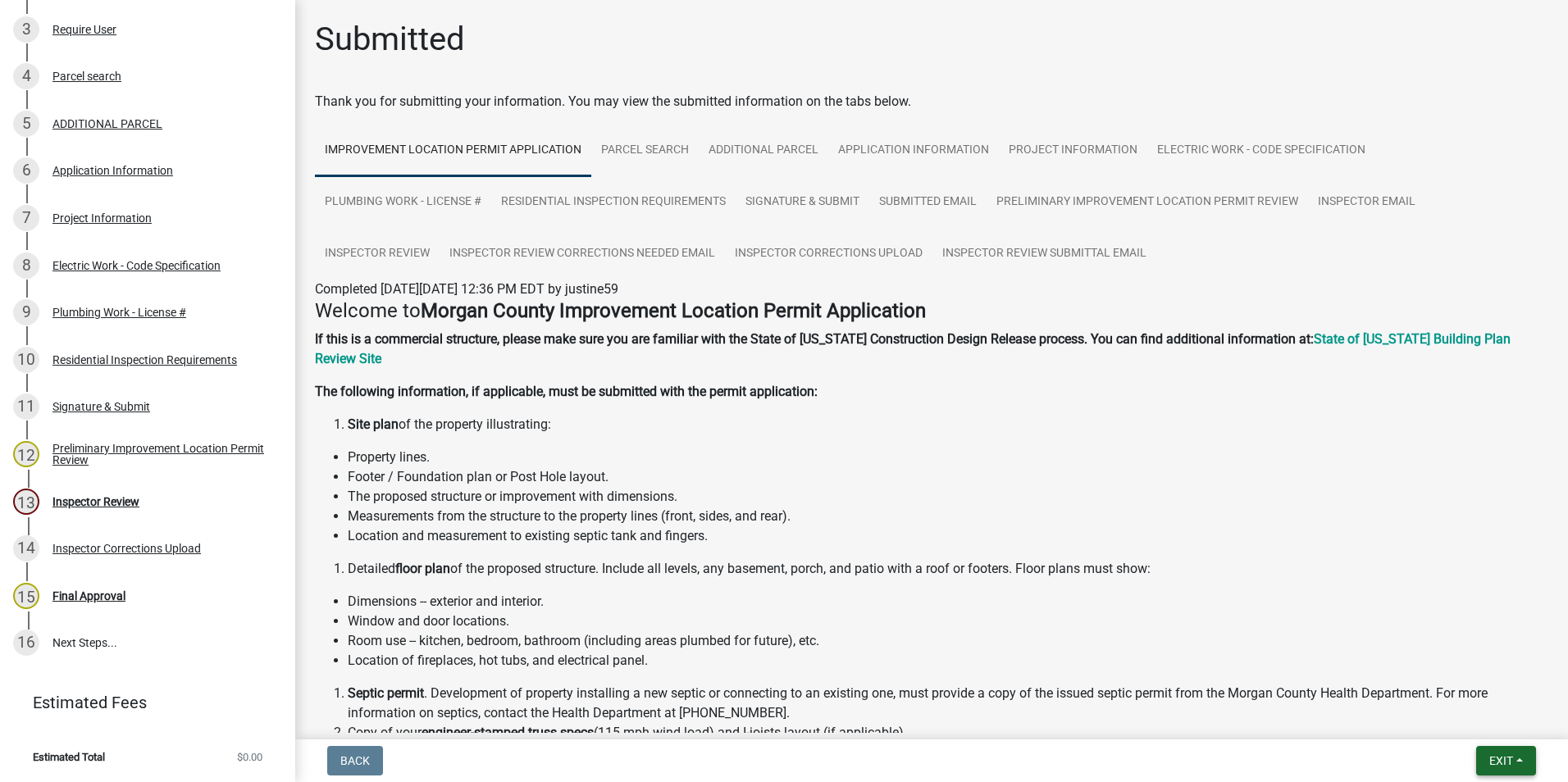
click at [1499, 755] on span "Exit" at bounding box center [1501, 761] width 24 height 13
click at [1461, 724] on button "Save & Exit" at bounding box center [1470, 718] width 131 height 40
